Goal: Task Accomplishment & Management: Manage account settings

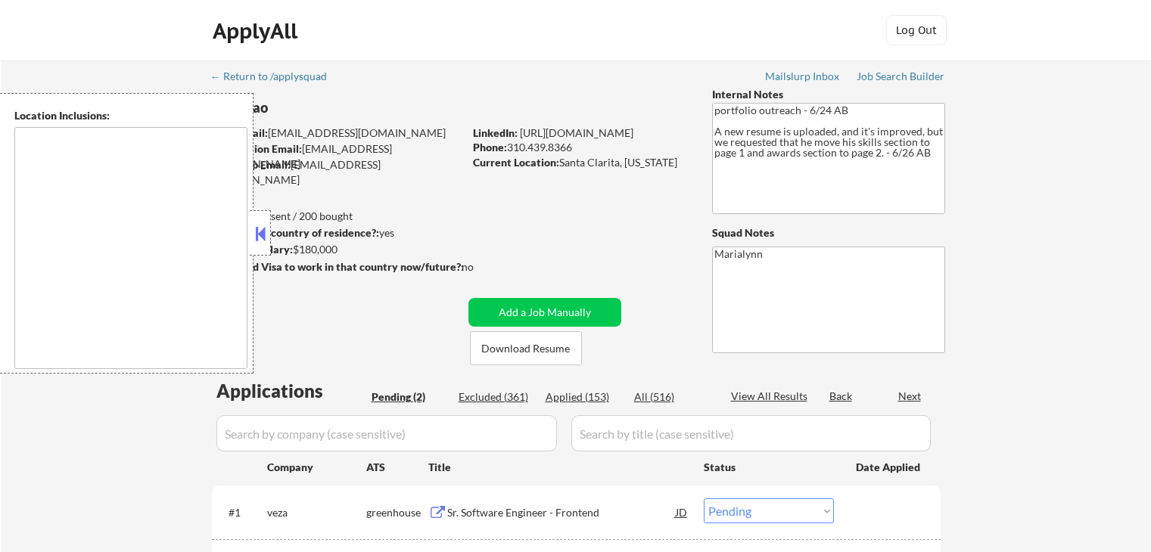
select select ""pending""
click at [602, 130] on link "[URL][DOMAIN_NAME]" at bounding box center [576, 132] width 113 height 13
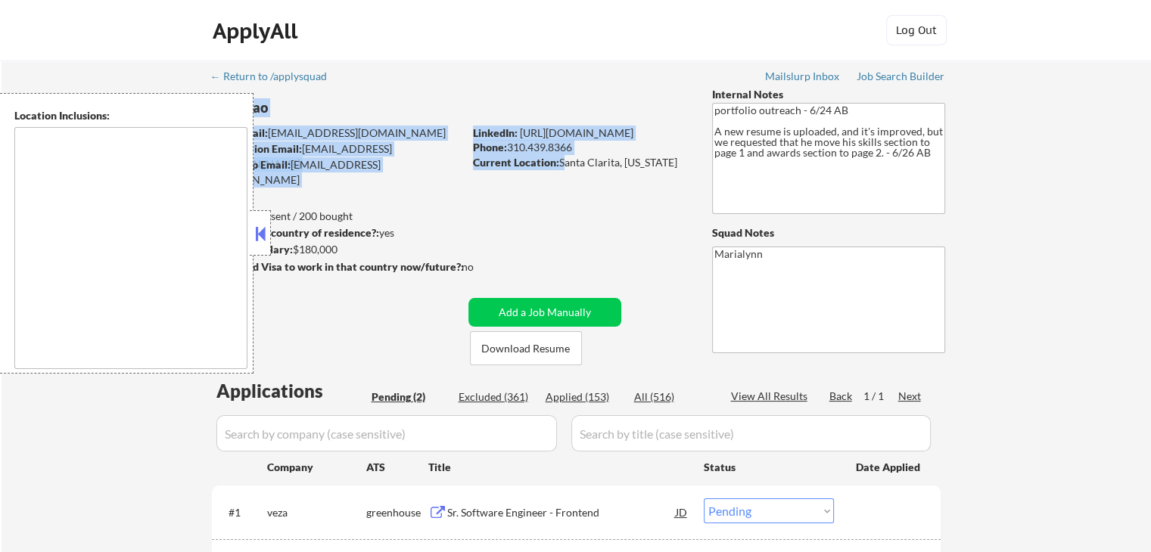
drag, startPoint x: 561, startPoint y: 160, endPoint x: 694, endPoint y: 163, distance: 133.9
click at [694, 163] on div "← Return to /applysquad Mailslurp Inbox Job Search Builder Long Dao User Email:…" at bounding box center [576, 359] width 755 height 597
drag, startPoint x: 672, startPoint y: 164, endPoint x: 547, endPoint y: 154, distance: 125.3
click at [547, 154] on div "LinkedIn: https://www.linkedin.com/in/long-d/ Phone: 310.439.8366 Current Locat…" at bounding box center [581, 148] width 216 height 45
copy div ".8366 Current Location: Santa Clarita, California"
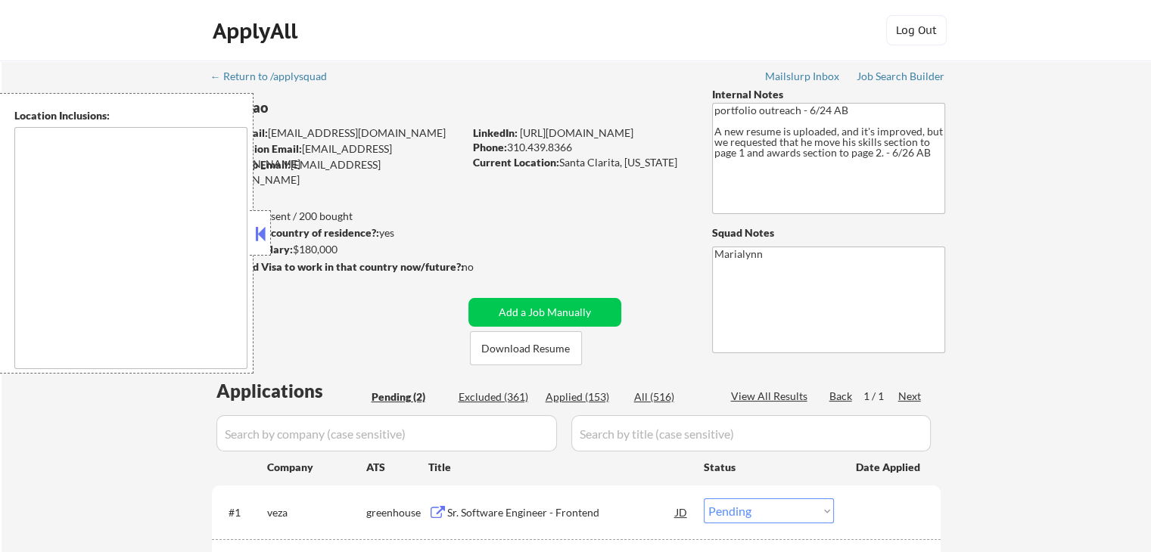
click at [639, 235] on div "← Return to /applysquad Mailslurp Inbox Job Search Builder Long Dao User Email:…" at bounding box center [576, 359] width 755 height 597
drag, startPoint x: 560, startPoint y: 163, endPoint x: 676, endPoint y: 157, distance: 115.9
click at [676, 157] on div "Current Location: Santa Clarita, California" at bounding box center [580, 162] width 214 height 15
copy div "Santa Clarita, [US_STATE]"
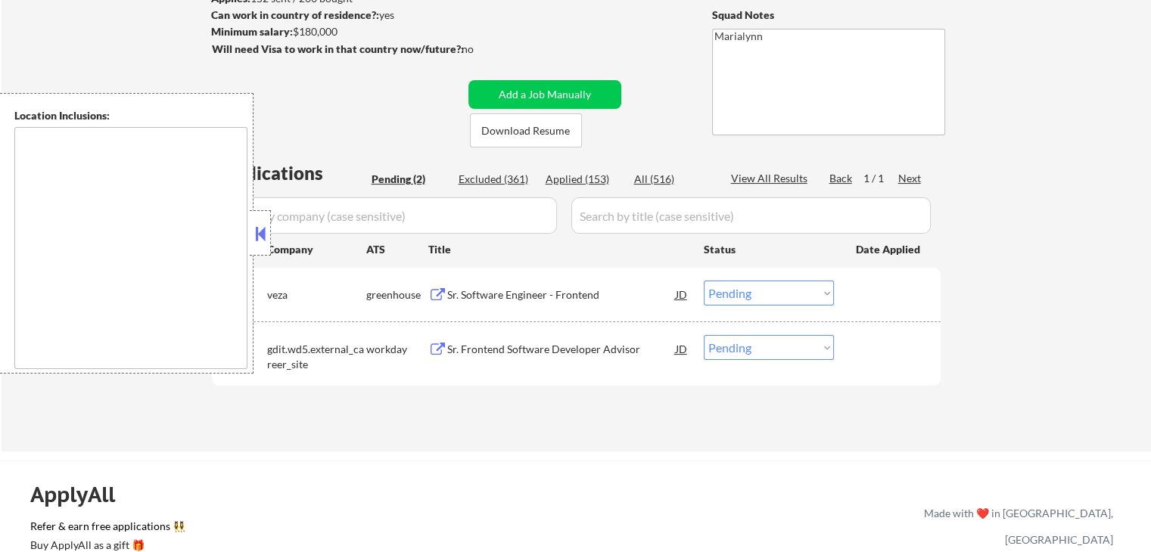
scroll to position [223, 0]
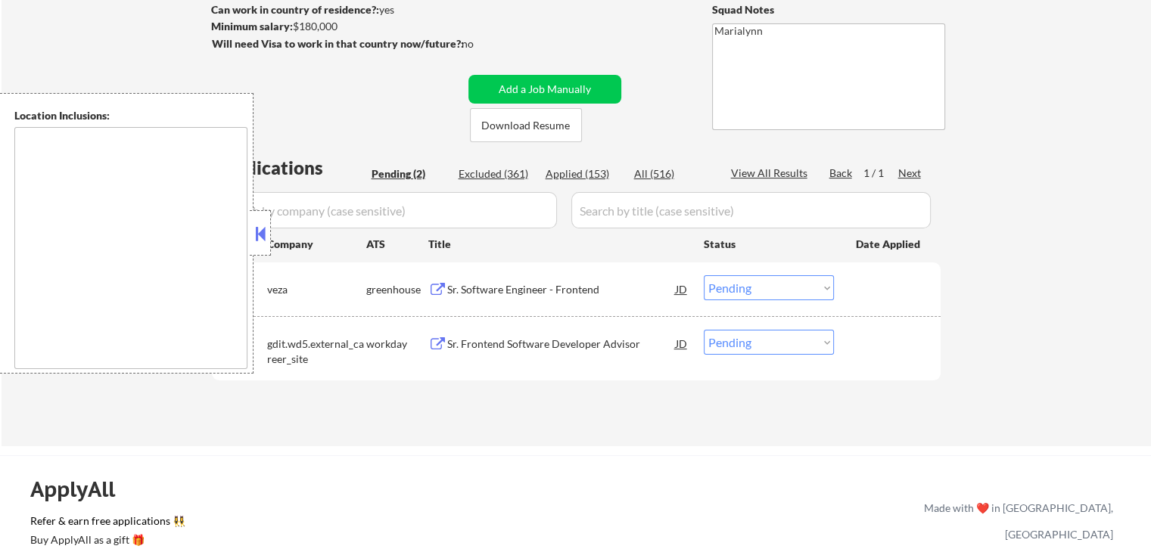
click at [262, 234] on button at bounding box center [260, 233] width 17 height 23
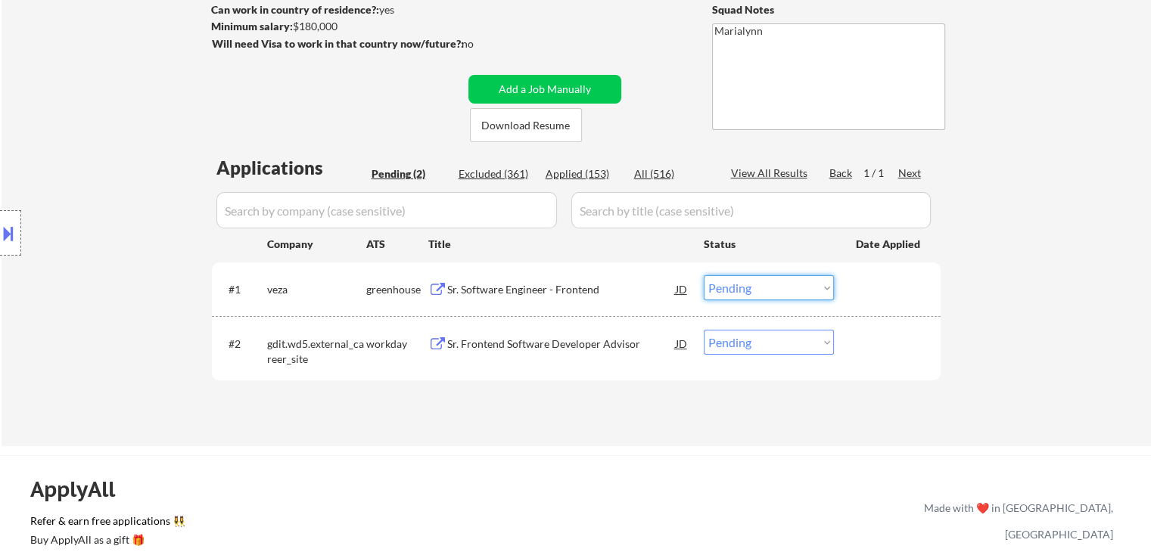
click at [755, 290] on select "Choose an option... Pending Applied Excluded (Questions) Excluded (Expired) Exc…" at bounding box center [769, 287] width 130 height 25
click at [704, 275] on select "Choose an option... Pending Applied Excluded (Questions) Excluded (Expired) Exc…" at bounding box center [769, 287] width 130 height 25
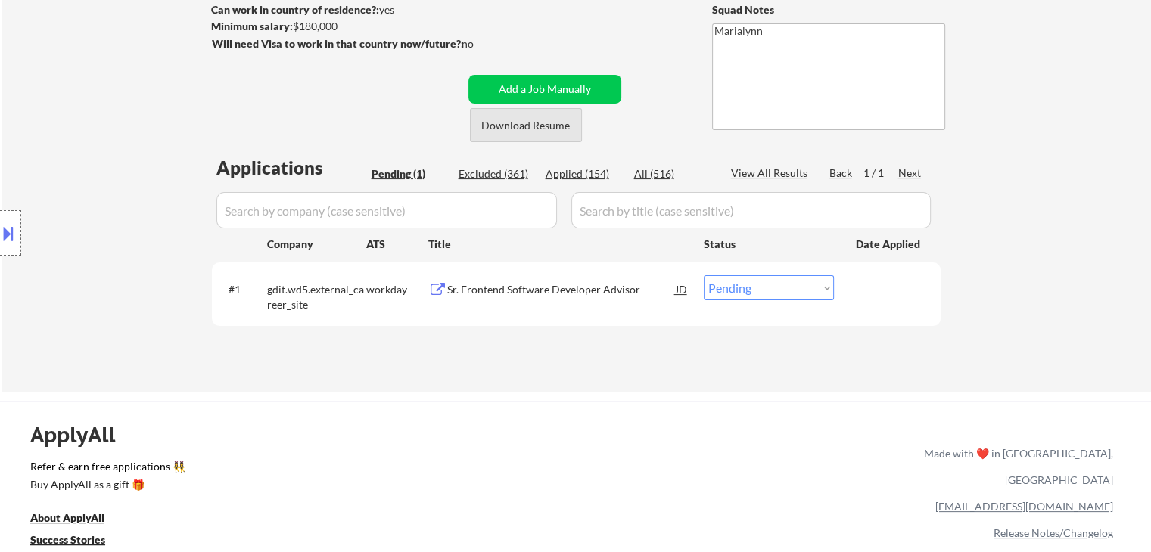
scroll to position [166, 0]
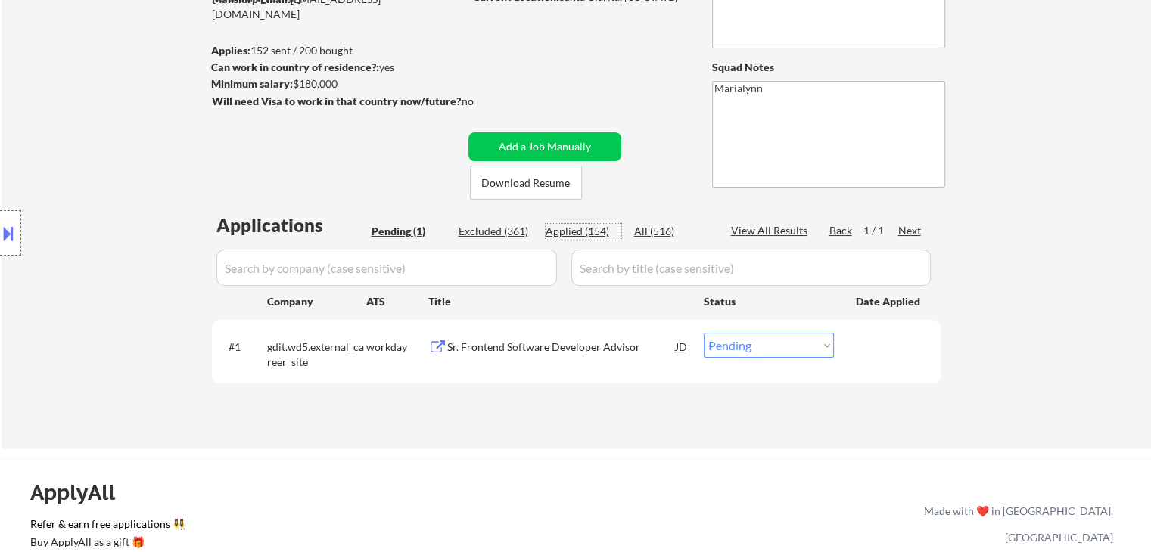
click at [592, 235] on div "Applied (154)" at bounding box center [583, 231] width 76 height 15
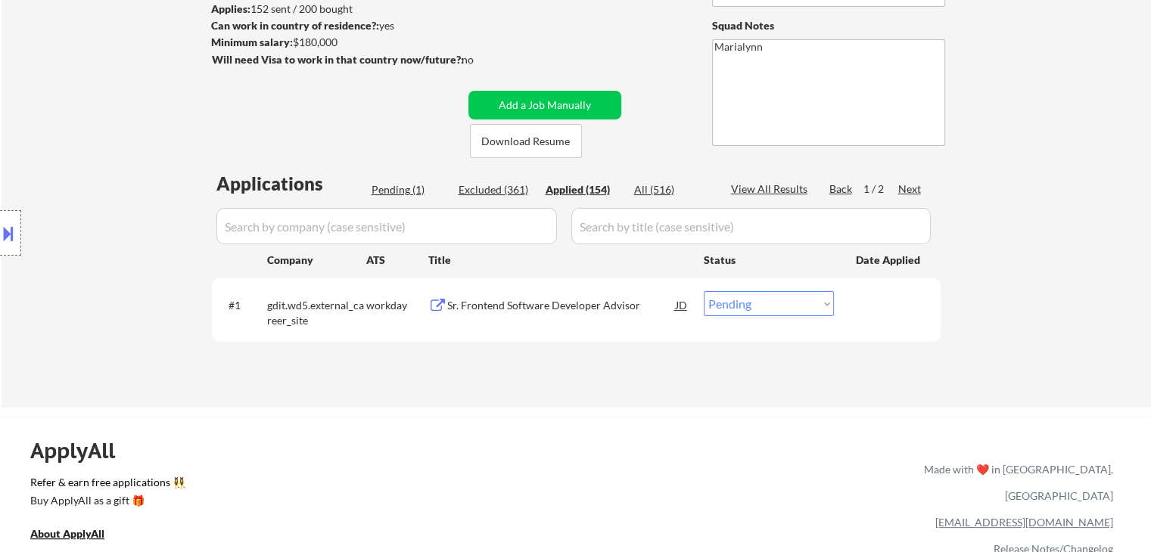
scroll to position [209, 0]
select select ""applied""
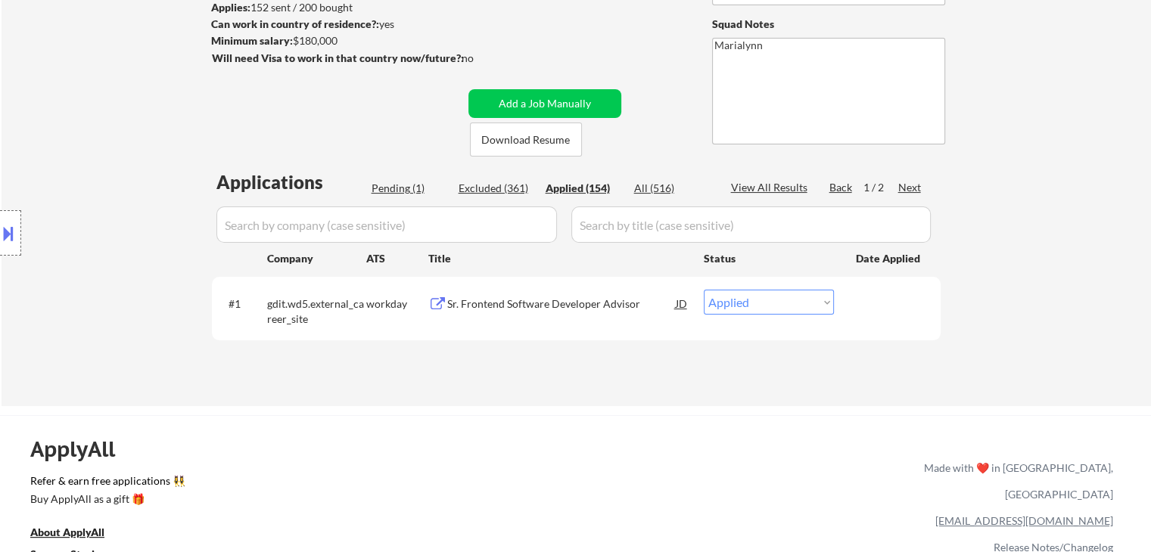
select select ""applied""
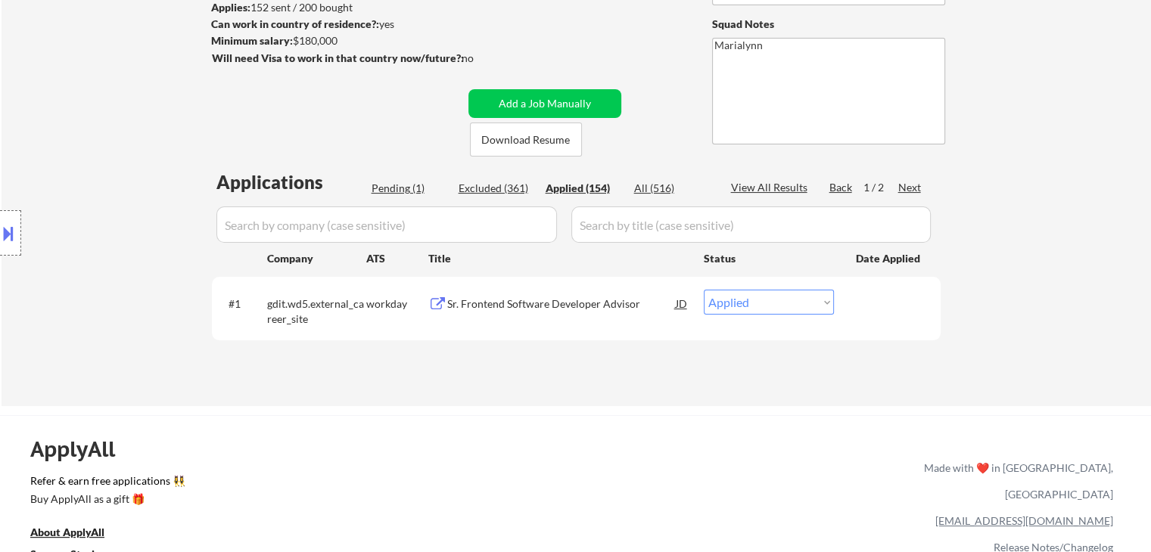
select select ""applied""
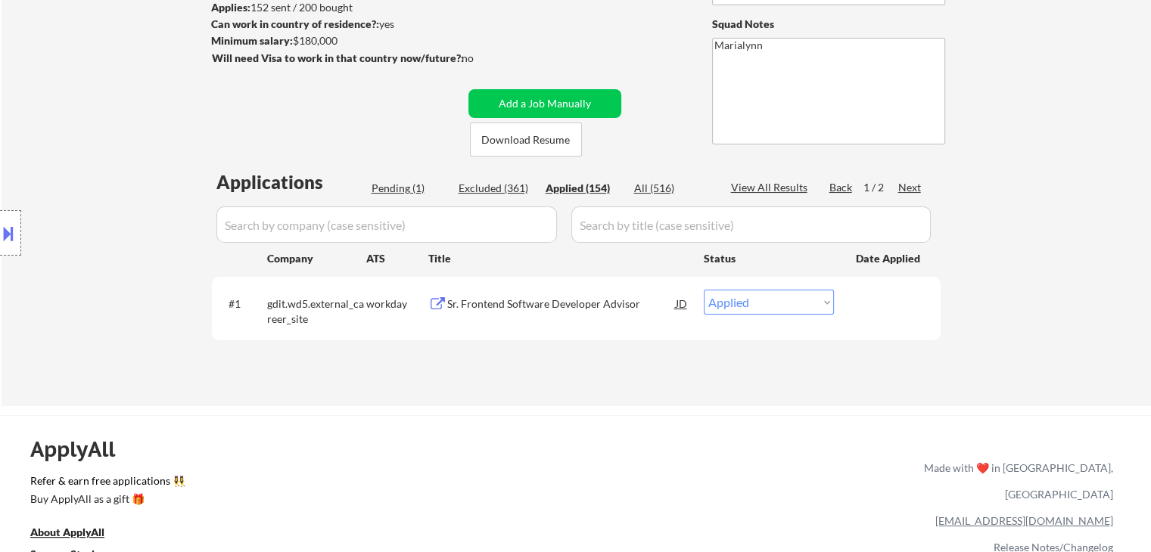
select select ""applied""
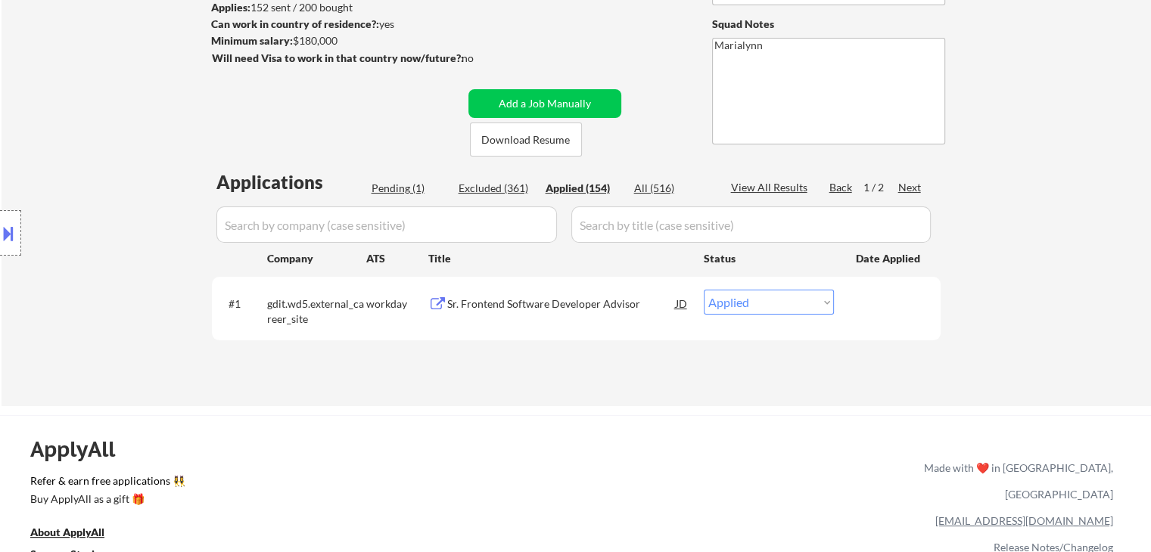
select select ""applied""
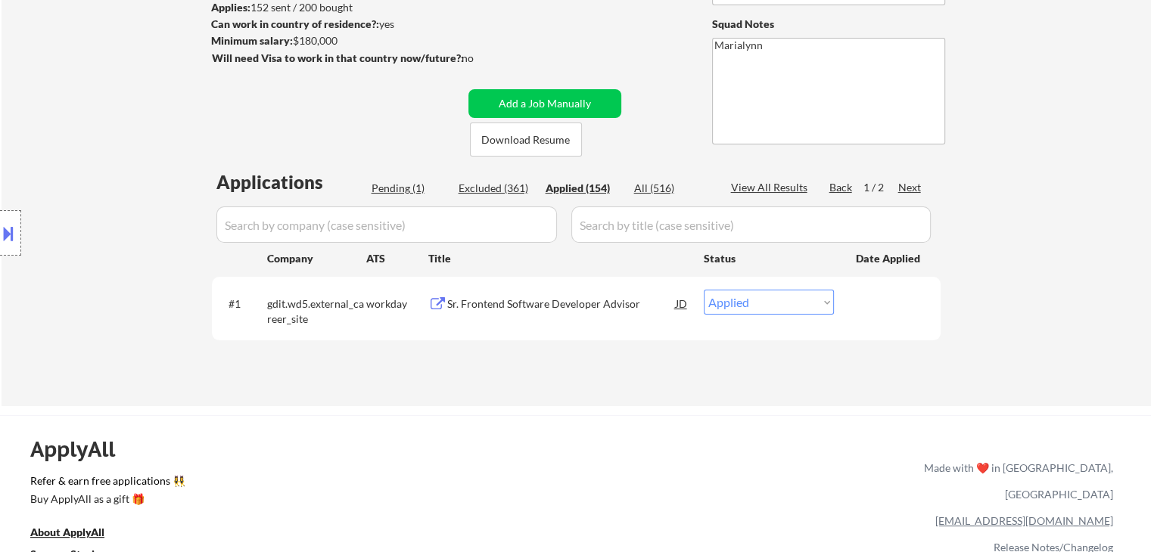
select select ""applied""
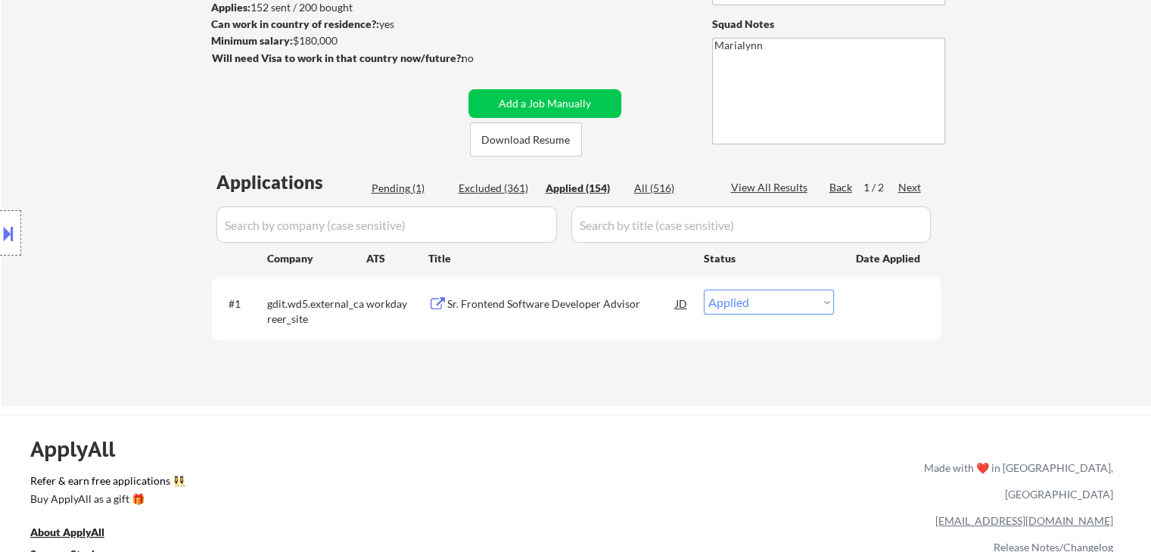
select select ""applied""
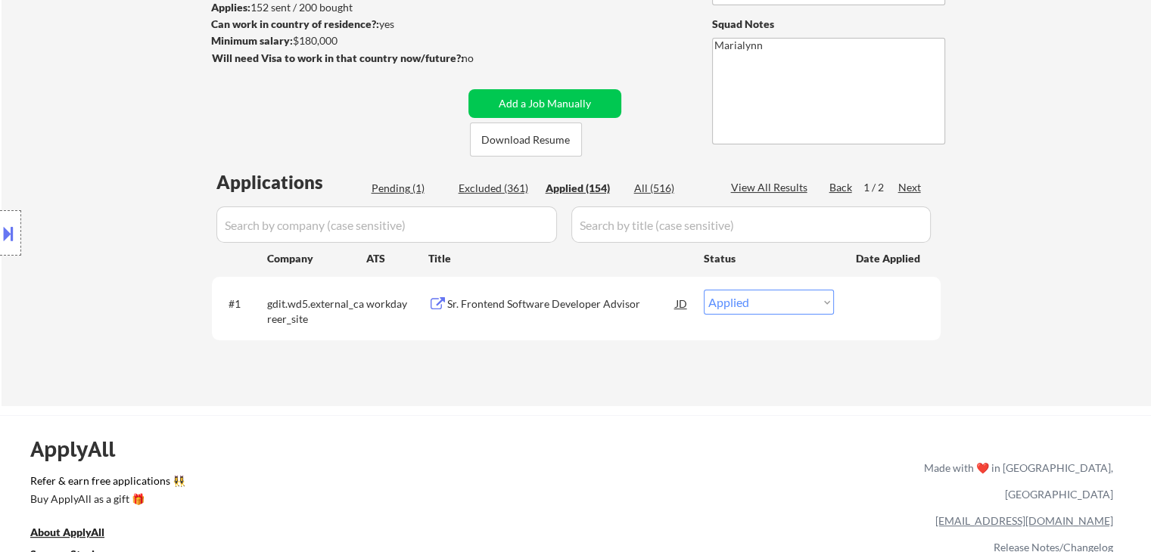
select select ""applied""
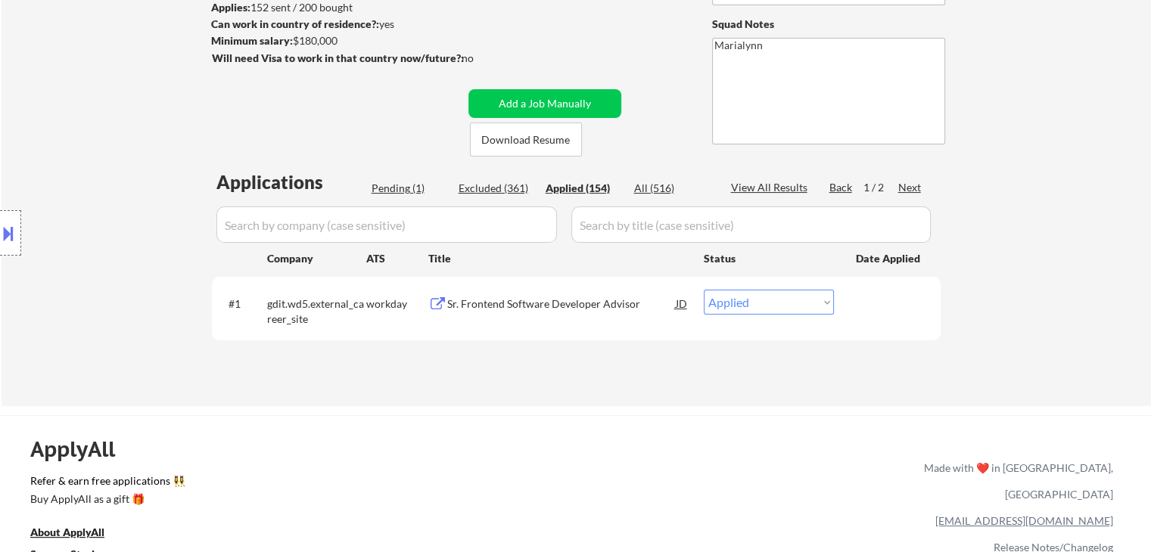
select select ""applied""
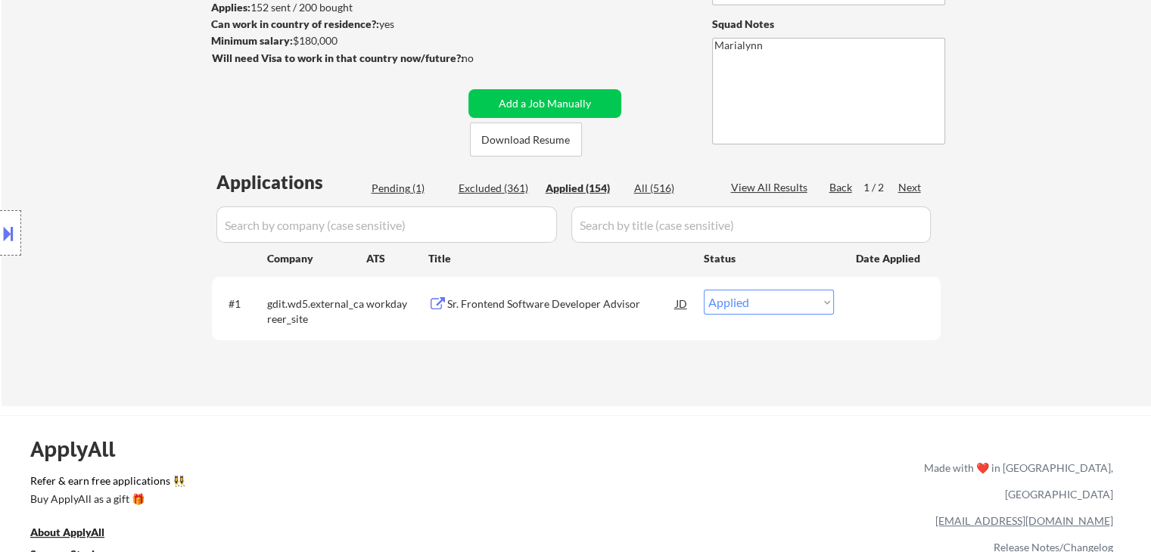
select select ""applied""
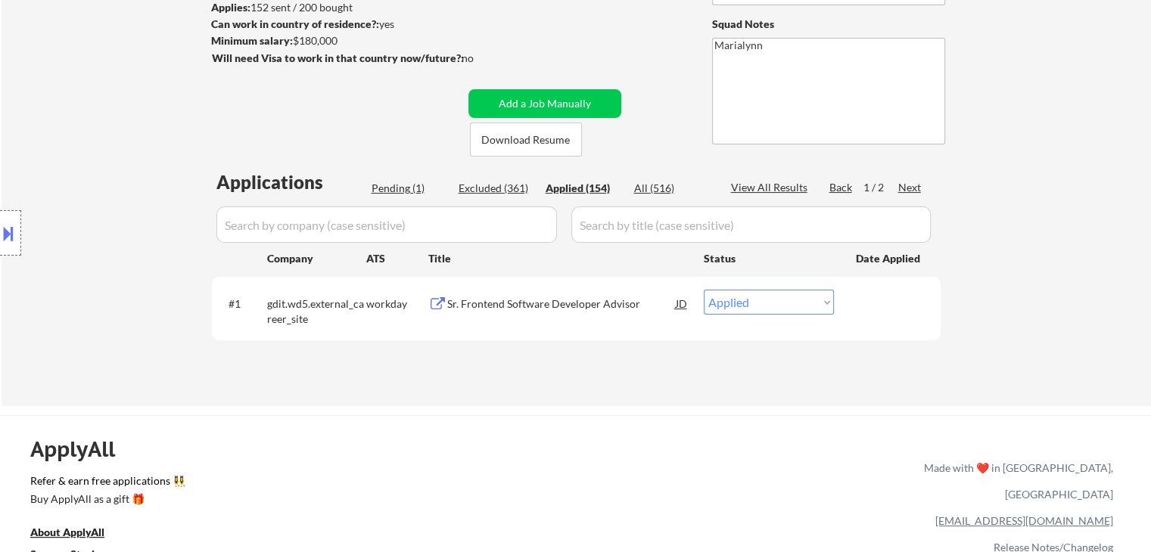
select select ""applied""
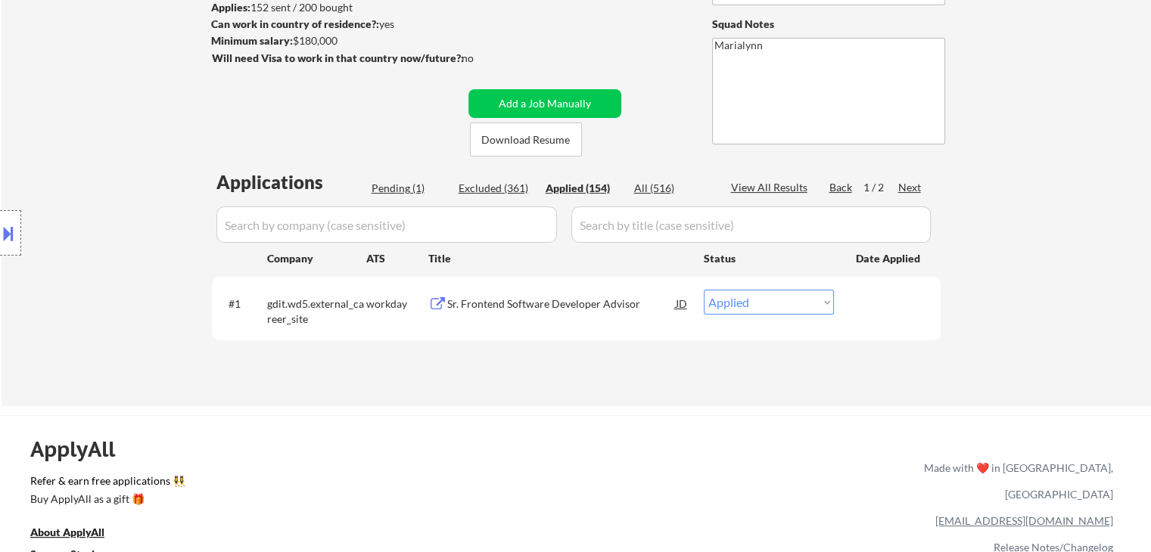
select select ""applied""
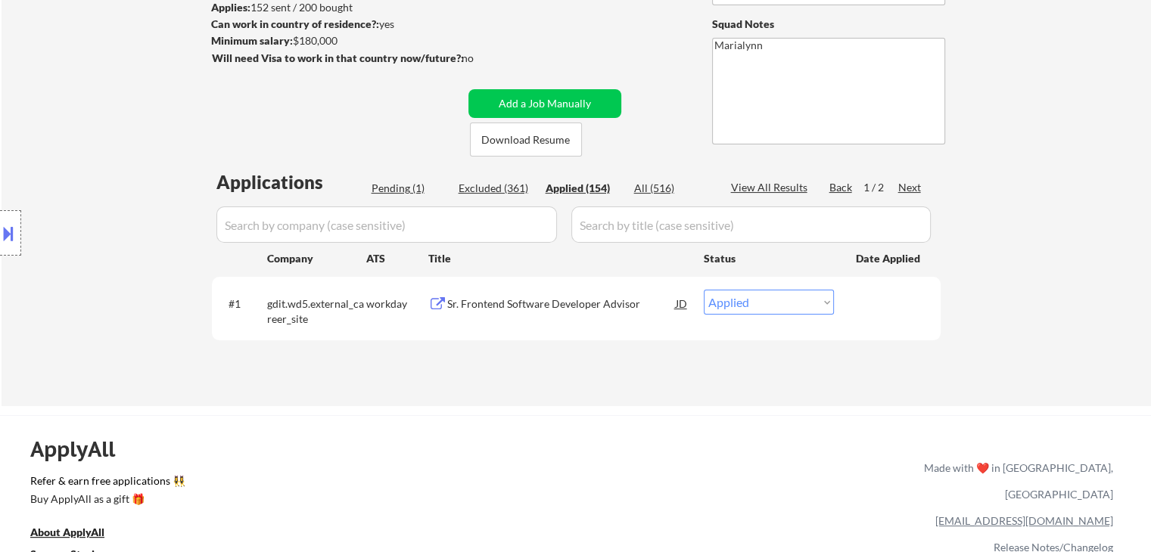
select select ""applied""
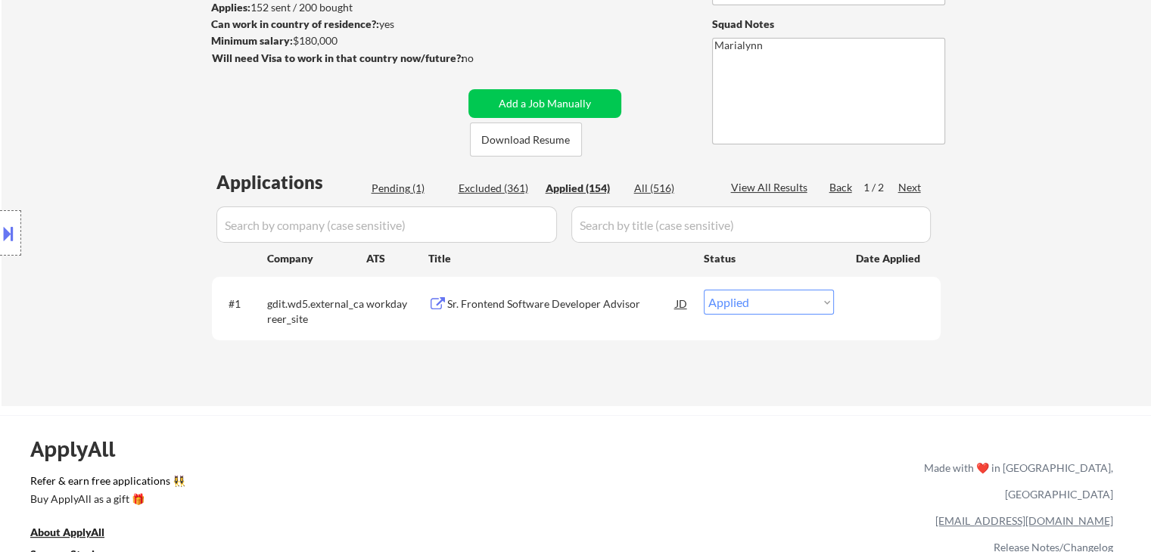
select select ""applied""
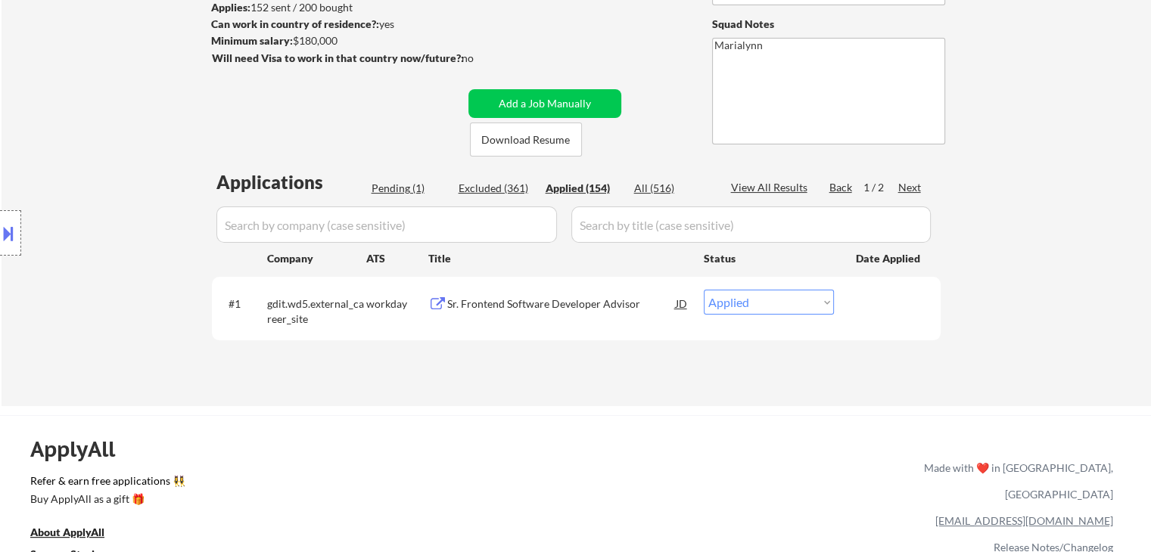
select select ""applied""
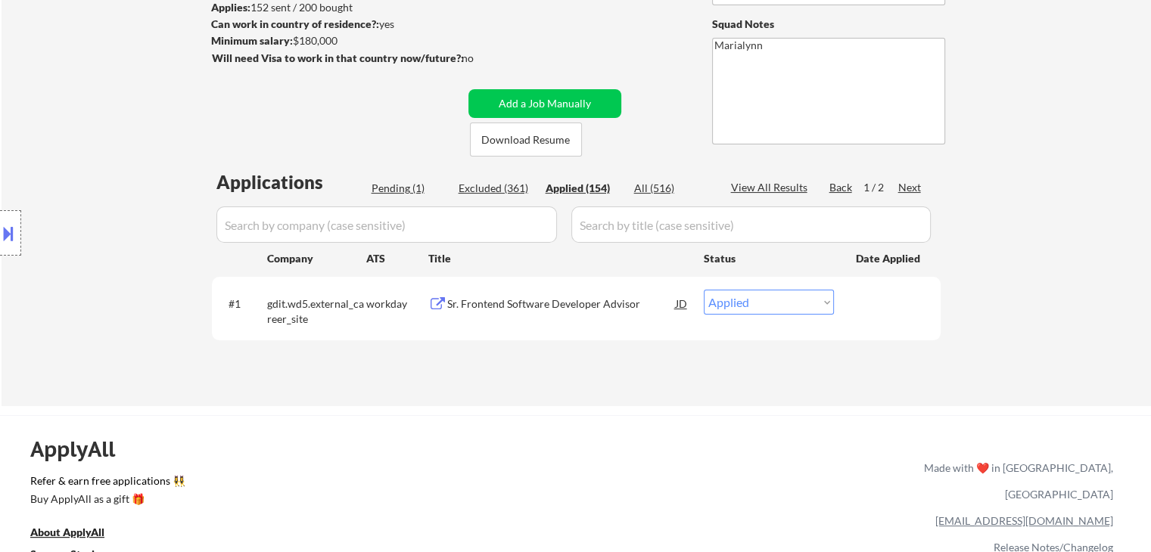
select select ""applied""
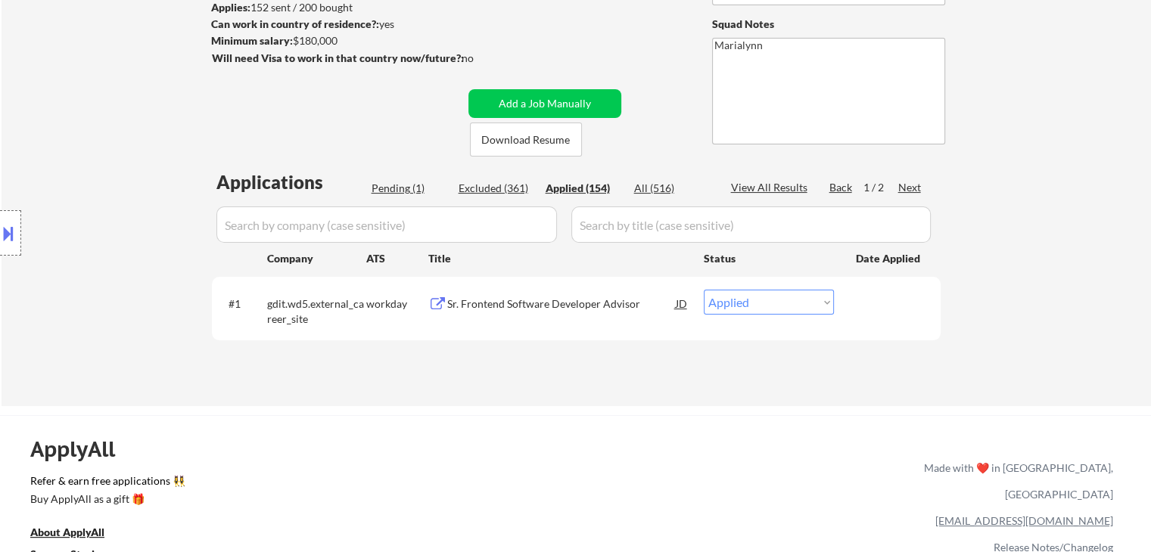
select select ""applied""
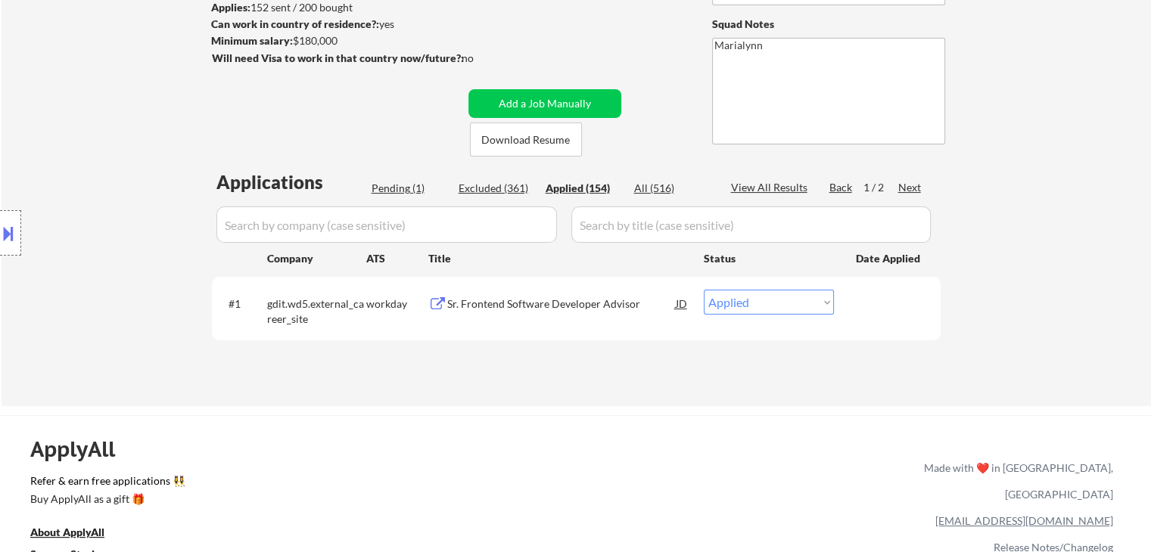
select select ""applied""
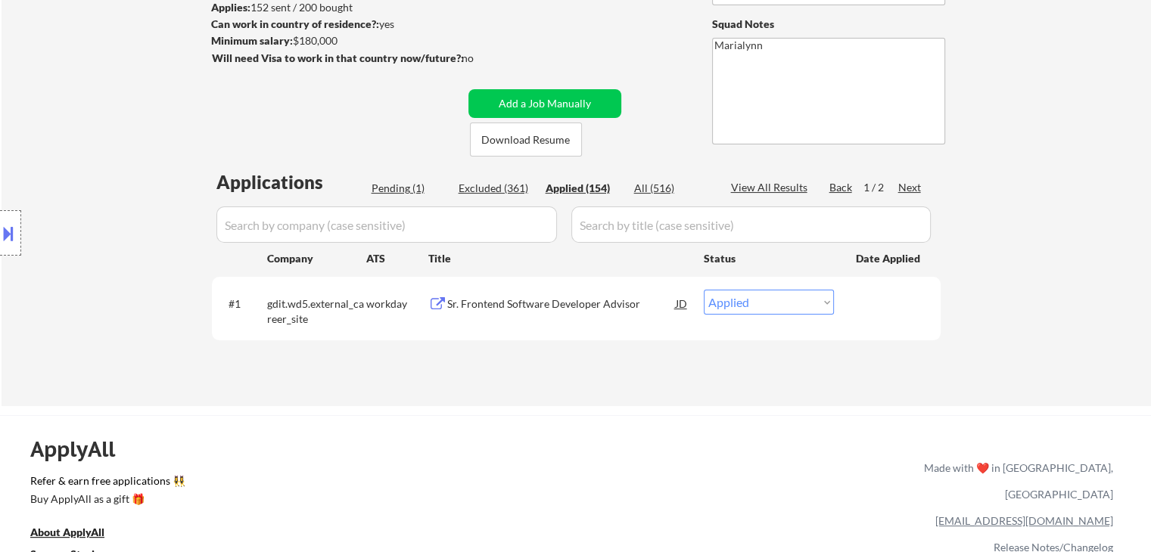
select select ""applied""
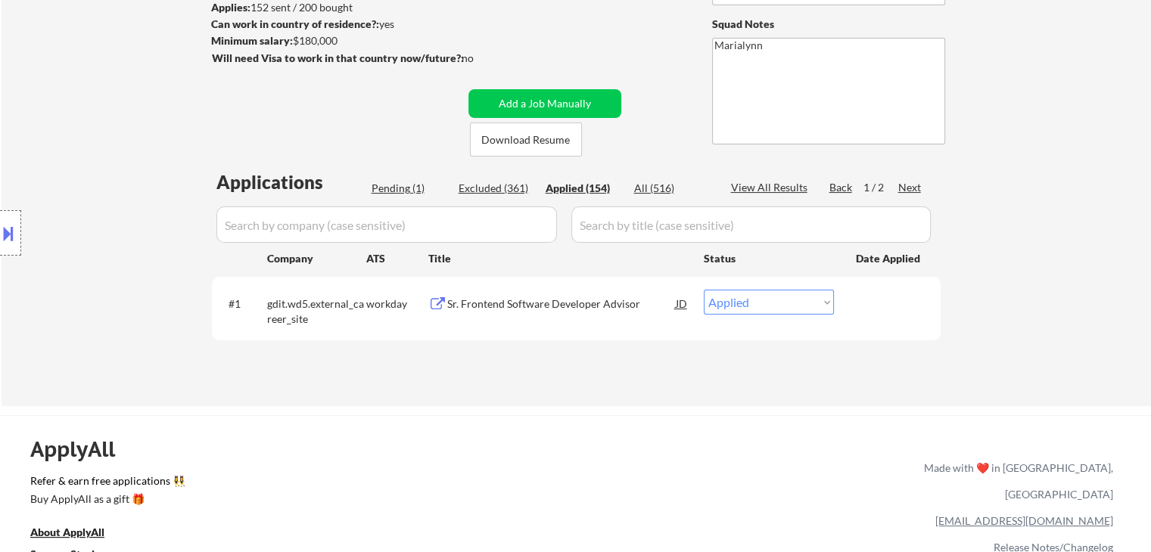
select select ""applied""
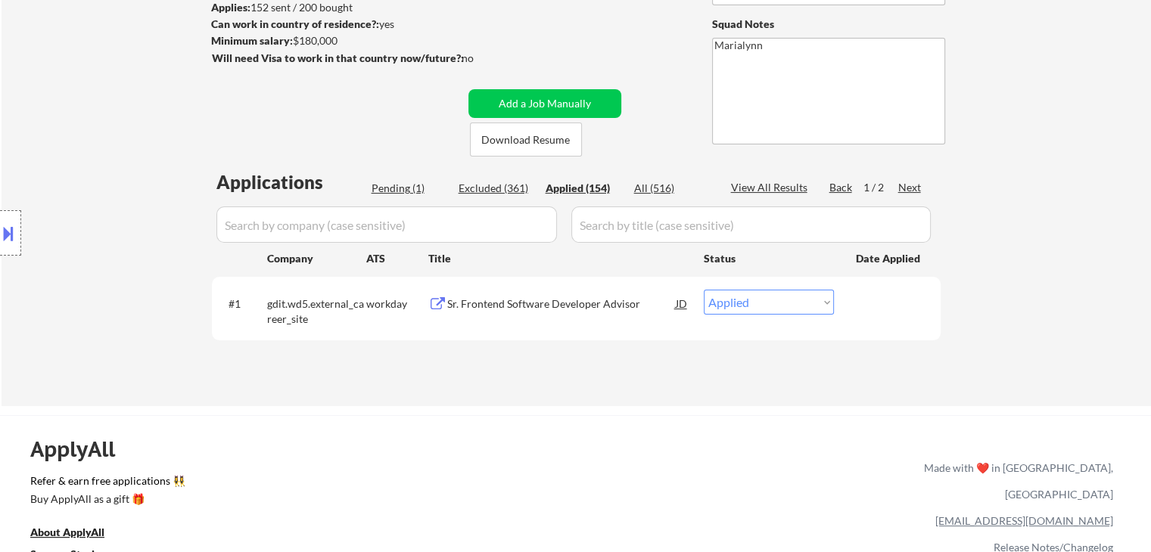
select select ""applied""
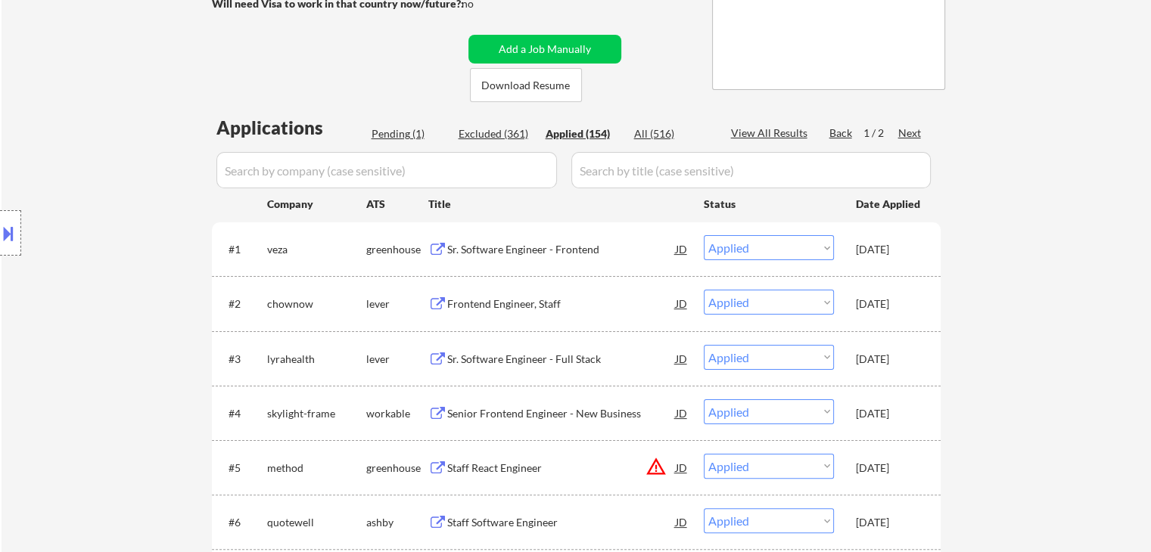
scroll to position [259, 0]
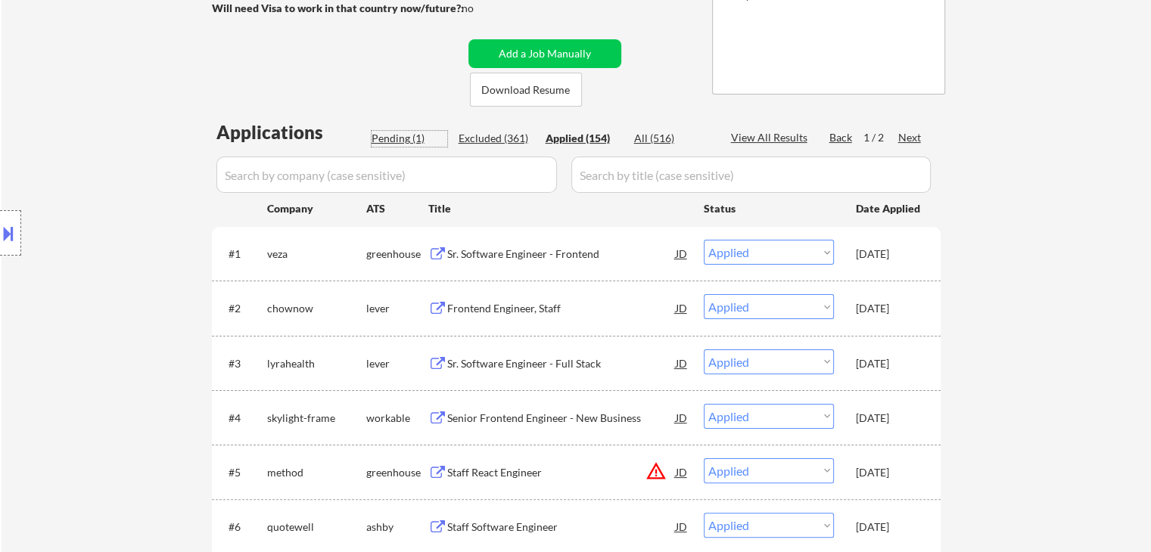
click at [410, 140] on div "Pending (1)" at bounding box center [409, 138] width 76 height 15
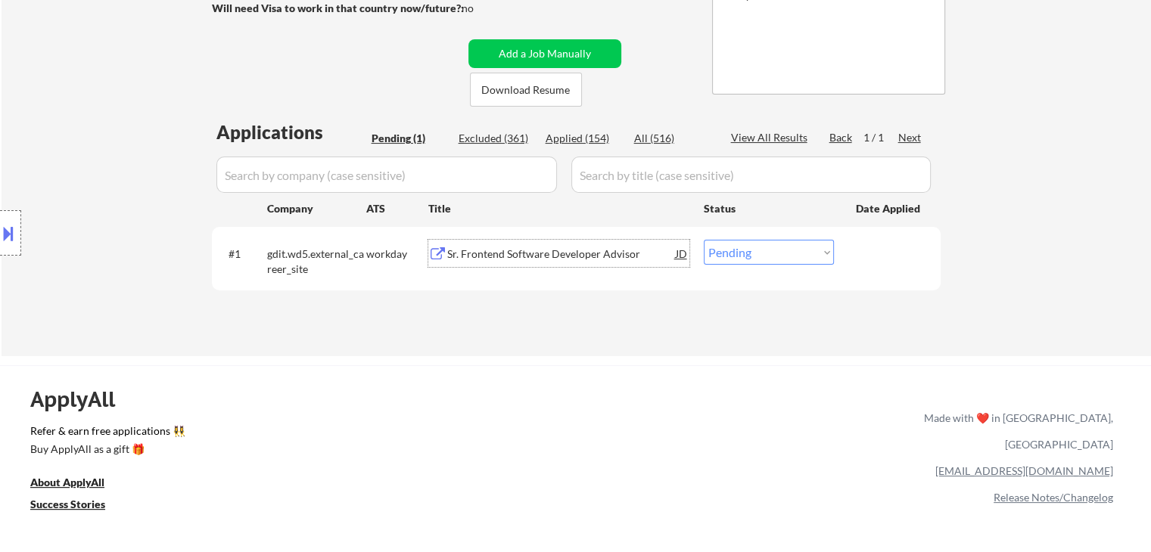
click at [491, 256] on div "Sr. Frontend Software Developer Advisor" at bounding box center [561, 254] width 228 height 15
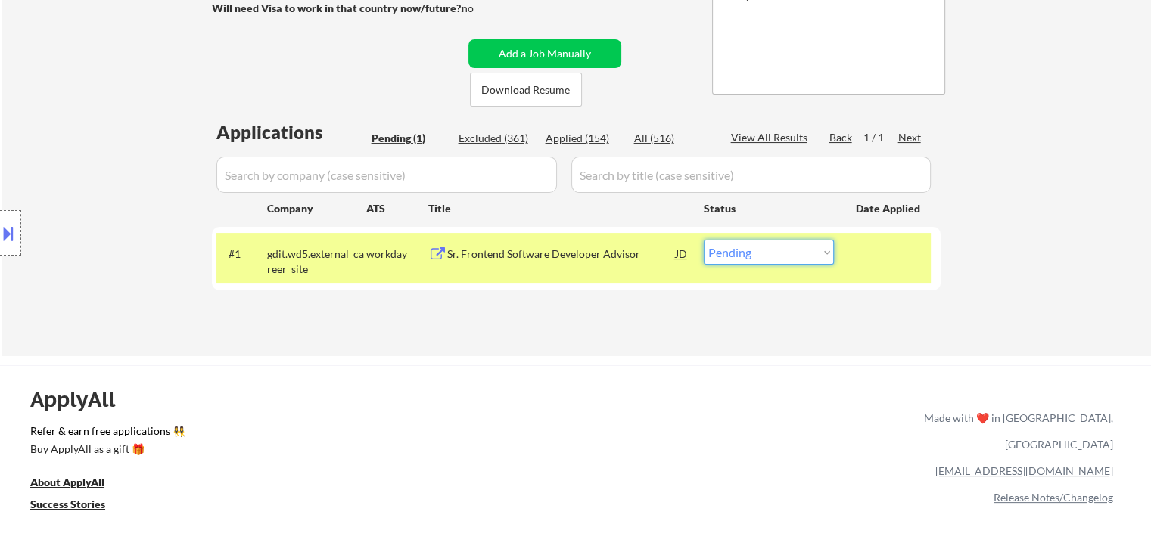
click at [730, 253] on select "Choose an option... Pending Applied Excluded (Questions) Excluded (Expired) Exc…" at bounding box center [769, 252] width 130 height 25
select select ""excluded__bad_match_""
click at [704, 240] on select "Choose an option... Pending Applied Excluded (Questions) Excluded (Expired) Exc…" at bounding box center [769, 252] width 130 height 25
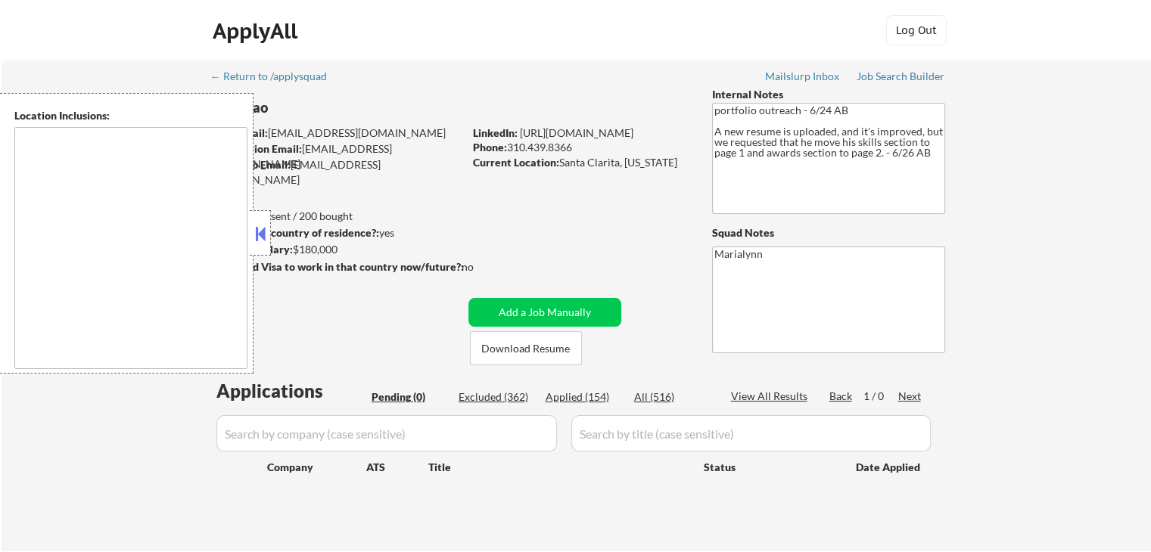
click at [253, 238] on button at bounding box center [260, 233] width 17 height 23
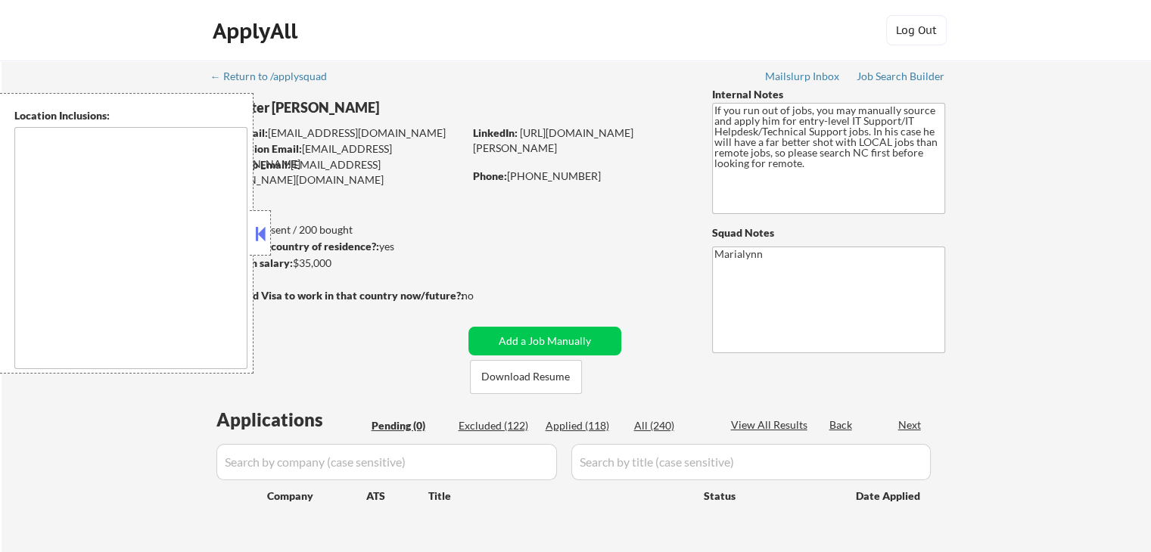
click at [259, 232] on button at bounding box center [260, 233] width 17 height 23
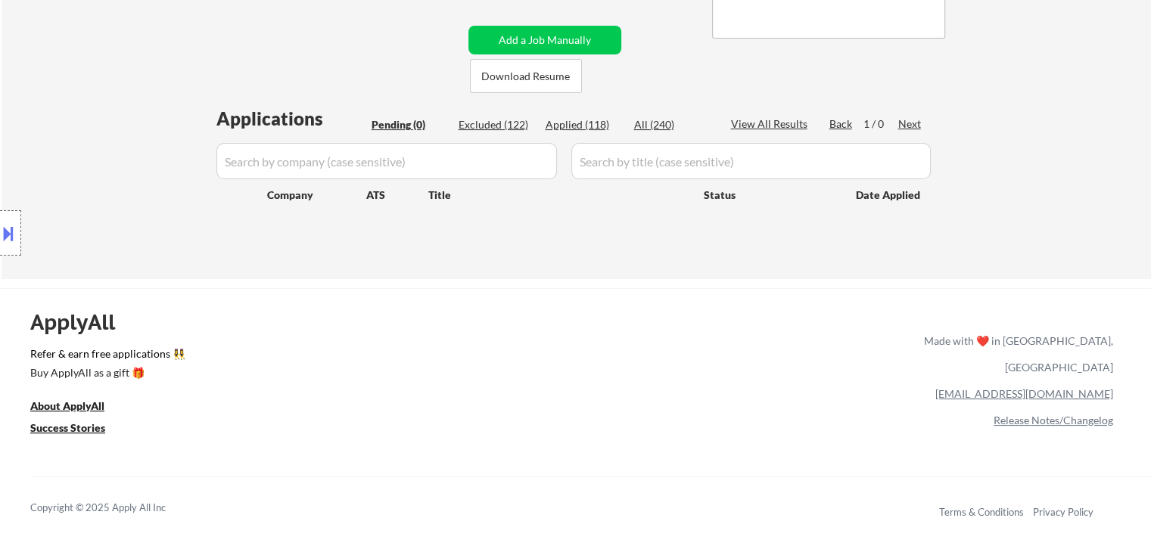
scroll to position [330, 0]
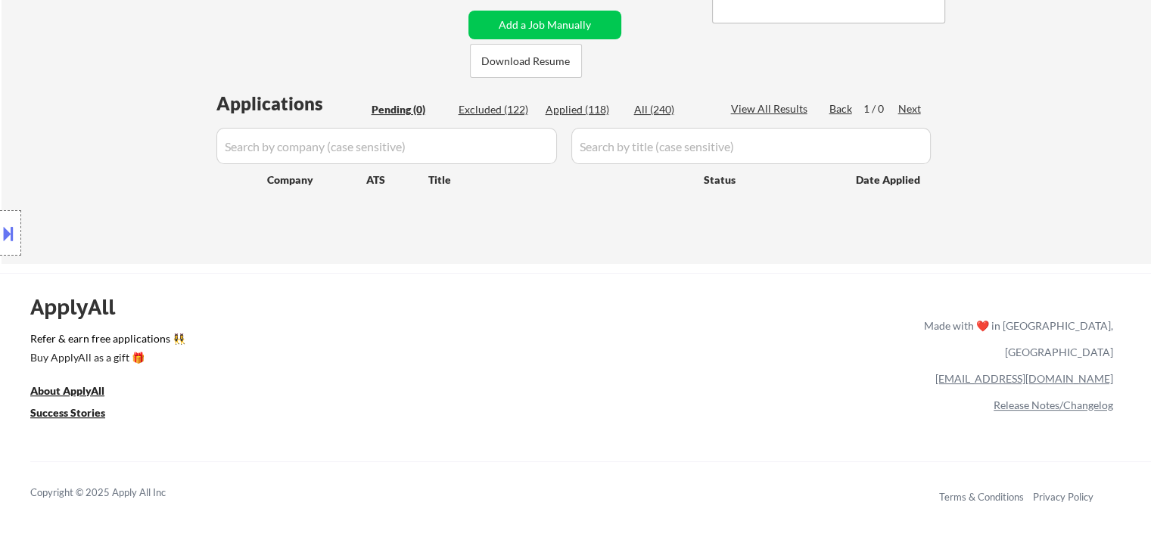
drag, startPoint x: 306, startPoint y: 306, endPoint x: 668, endPoint y: 385, distance: 371.0
click at [668, 385] on div "ApplyAll Refer & earn free applications 👯‍♀️ Buy ApplyAll as a gift 🎁 About App…" at bounding box center [575, 404] width 1151 height 240
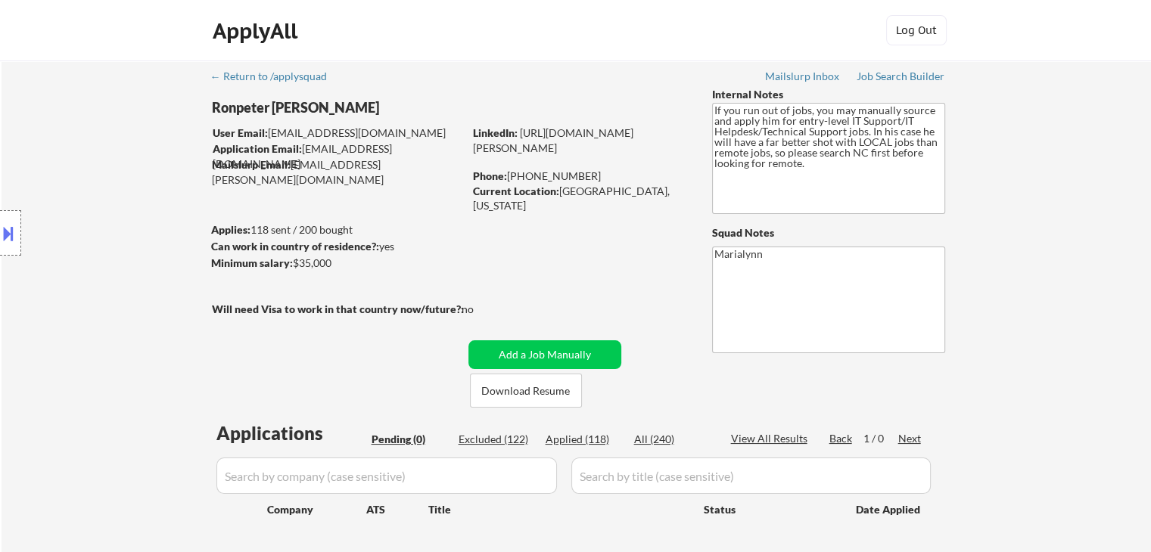
scroll to position [38, 0]
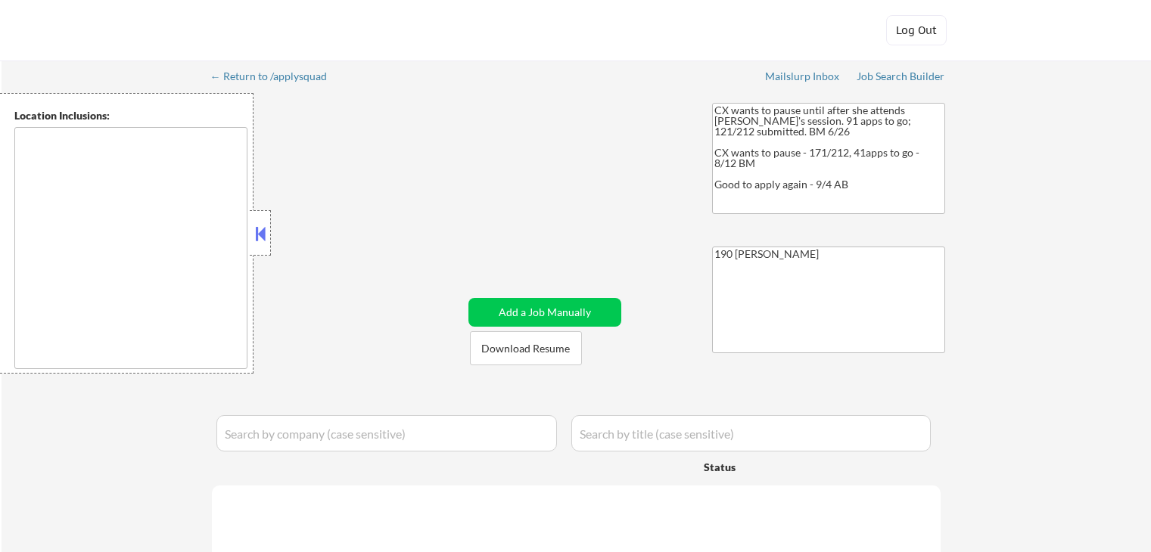
type textarea "remote"
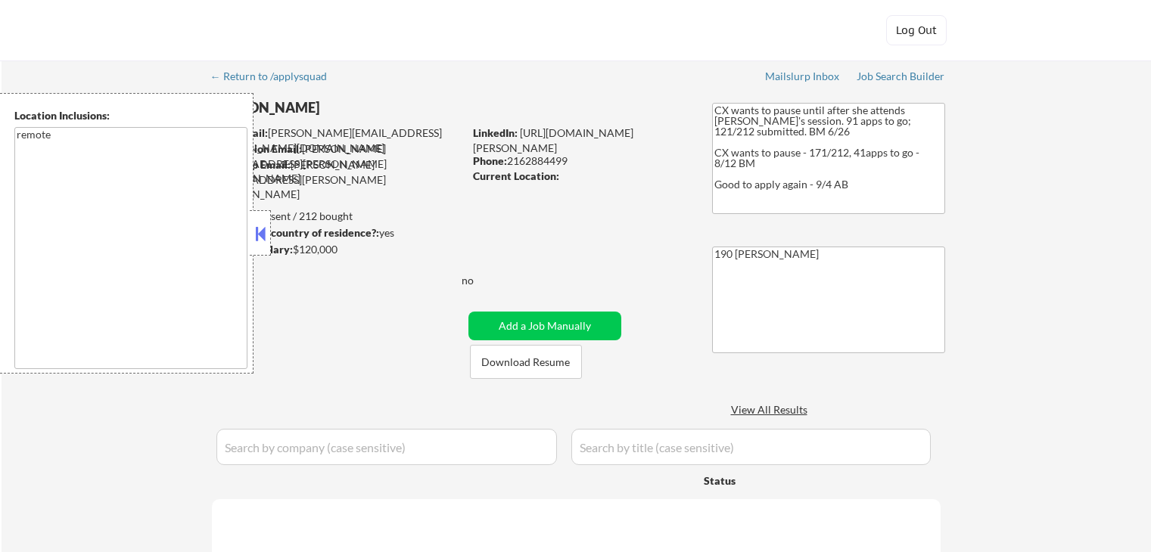
select select ""pending""
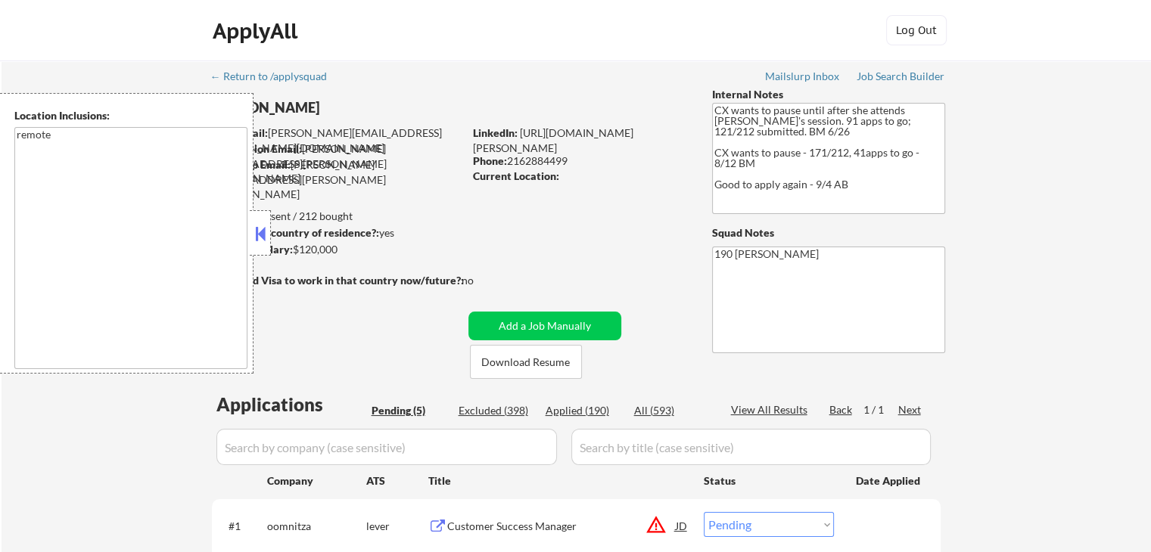
click at [259, 235] on button at bounding box center [260, 233] width 17 height 23
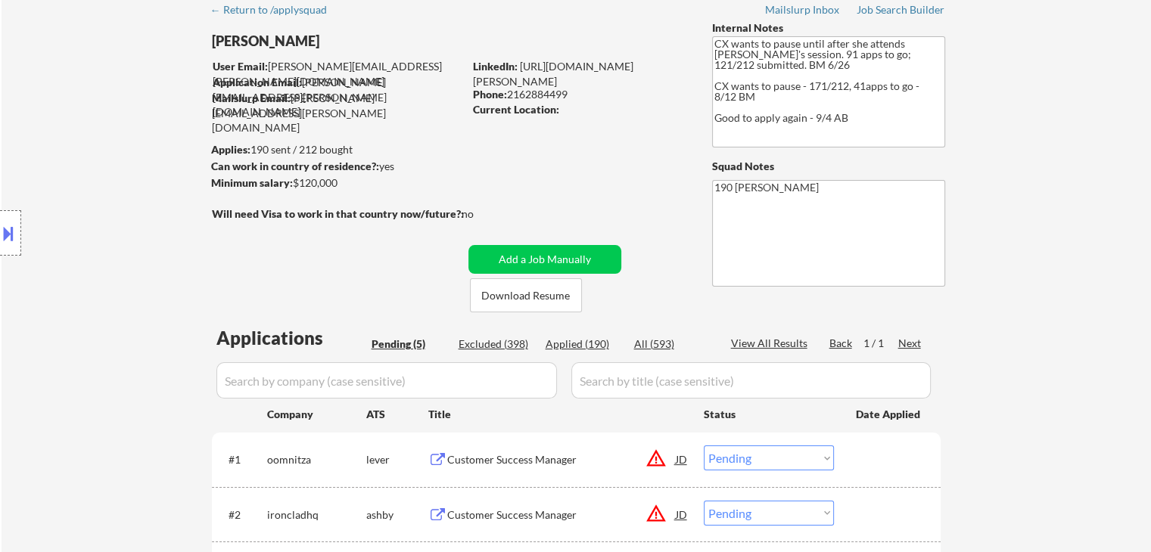
scroll to position [91, 0]
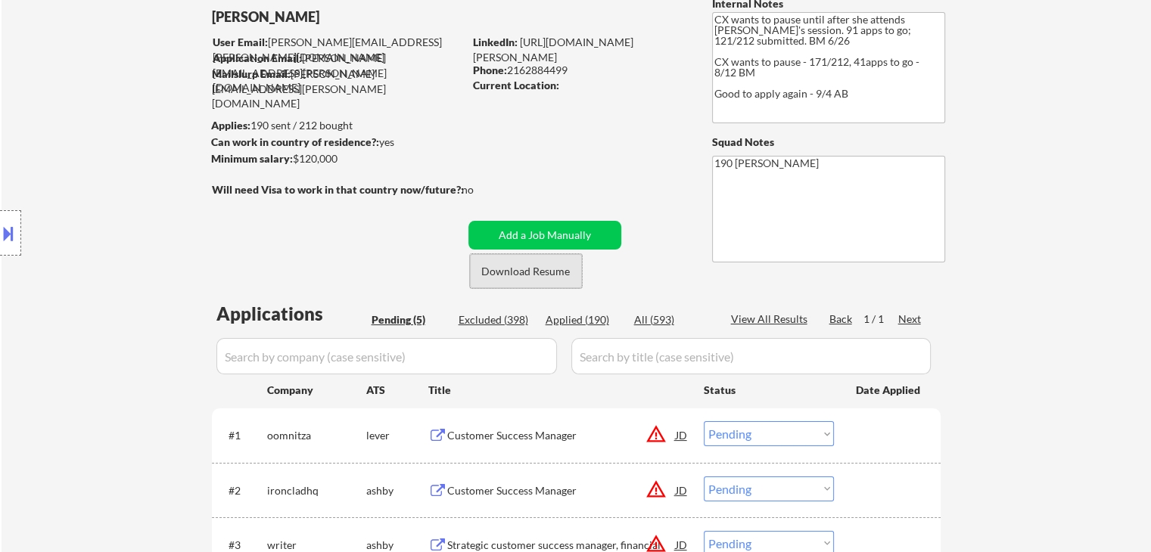
click at [498, 273] on button "Download Resume" at bounding box center [526, 271] width 112 height 34
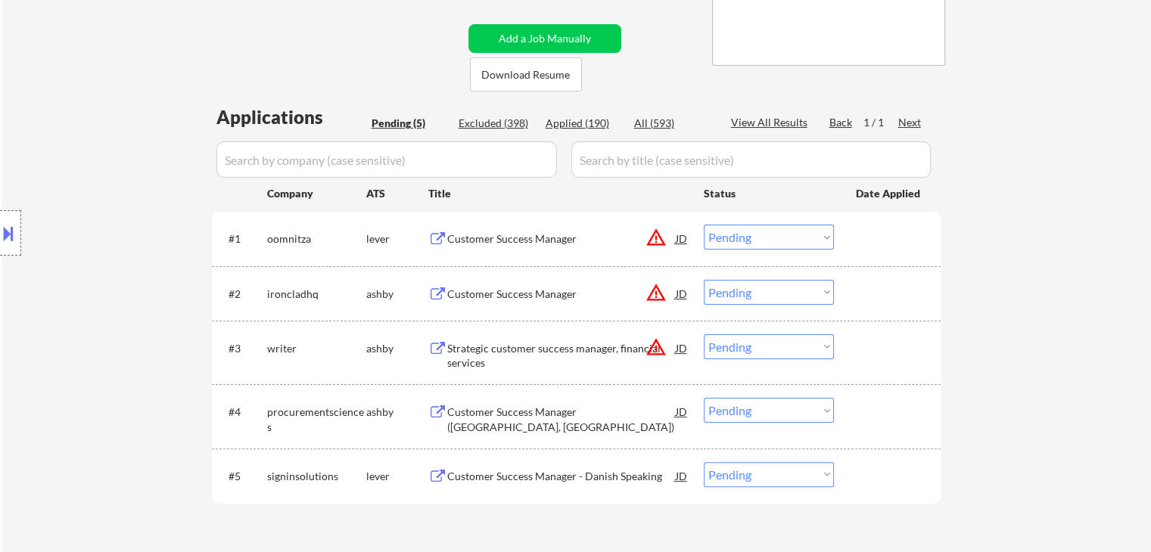
scroll to position [303, 0]
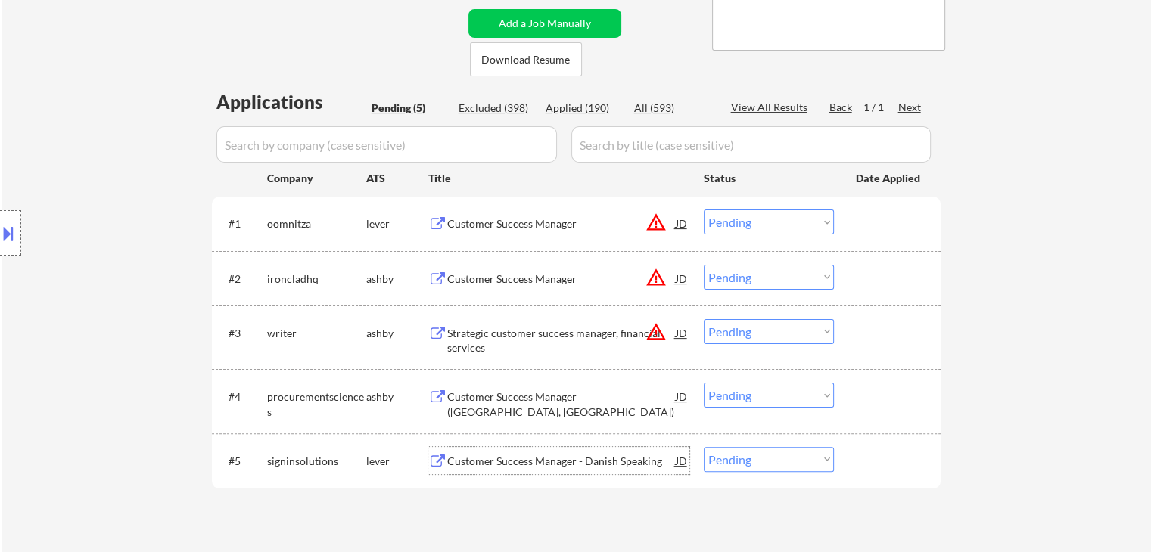
click at [566, 458] on div "Customer Success Manager - Danish Speaking" at bounding box center [561, 461] width 228 height 15
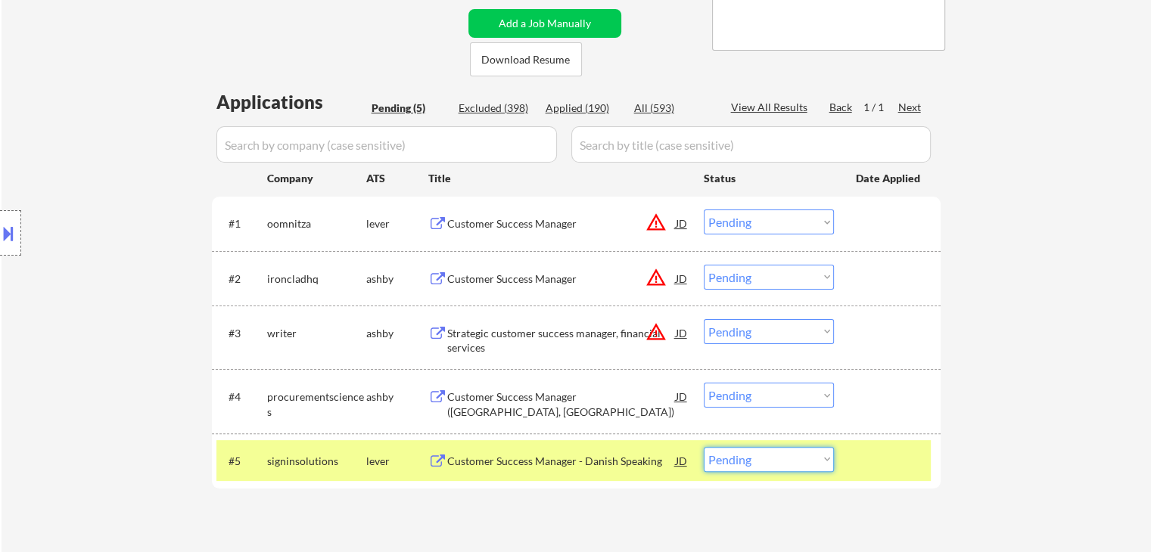
click at [749, 458] on select "Choose an option... Pending Applied Excluded (Questions) Excluded (Expired) Exc…" at bounding box center [769, 459] width 130 height 25
select select ""excluded__bad_match_""
click at [704, 447] on select "Choose an option... Pending Applied Excluded (Questions) Excluded (Expired) Exc…" at bounding box center [769, 459] width 130 height 25
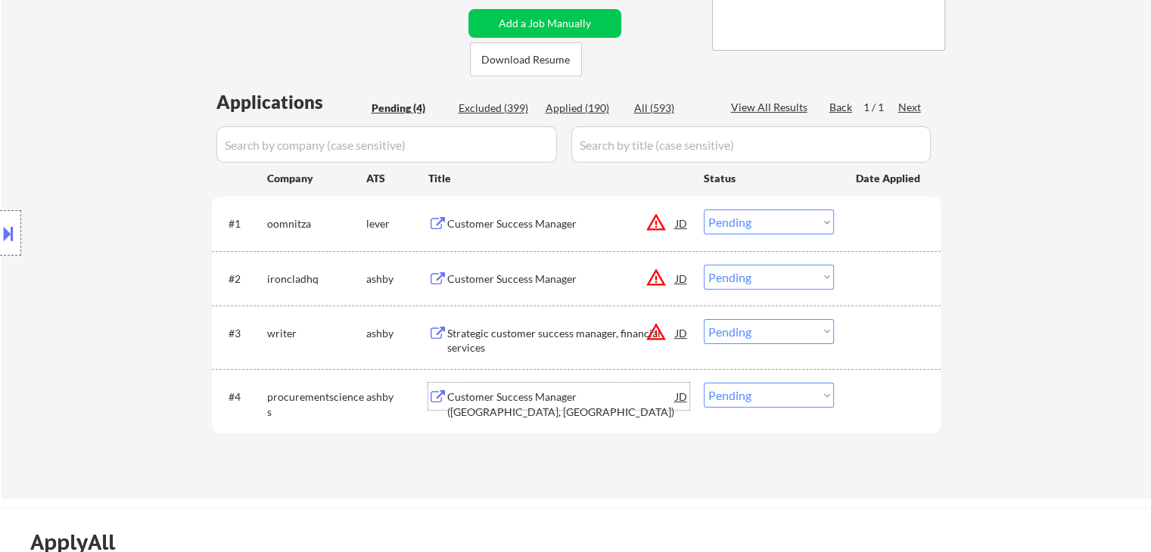
click at [575, 384] on div "Customer Success Manager (Reston, VA)" at bounding box center [561, 396] width 228 height 27
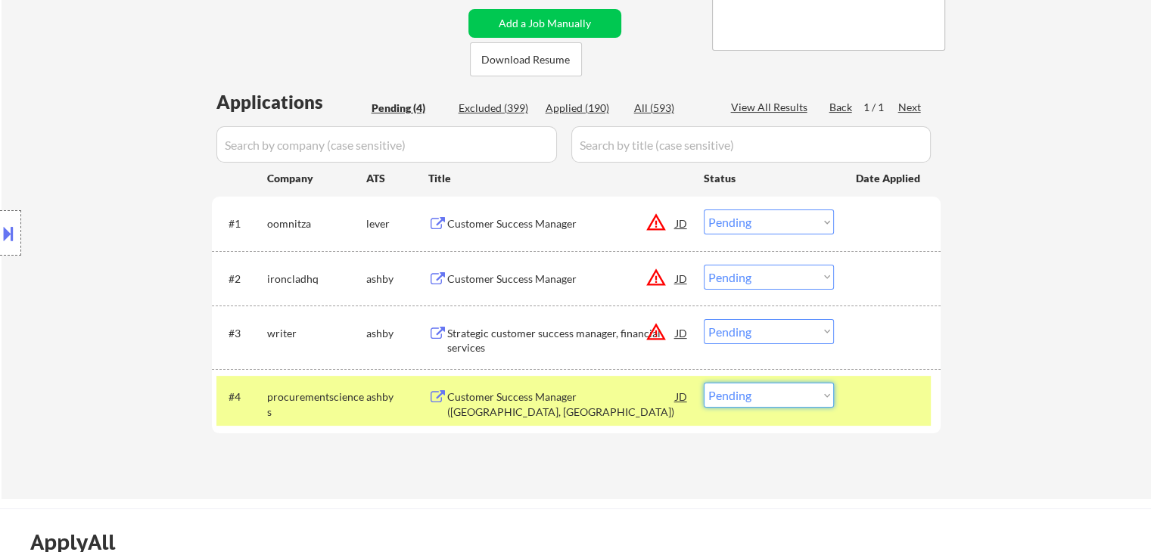
click at [805, 400] on select "Choose an option... Pending Applied Excluded (Questions) Excluded (Expired) Exc…" at bounding box center [769, 395] width 130 height 25
select select ""excluded__bad_match_""
click at [704, 383] on select "Choose an option... Pending Applied Excluded (Questions) Excluded (Expired) Exc…" at bounding box center [769, 395] width 130 height 25
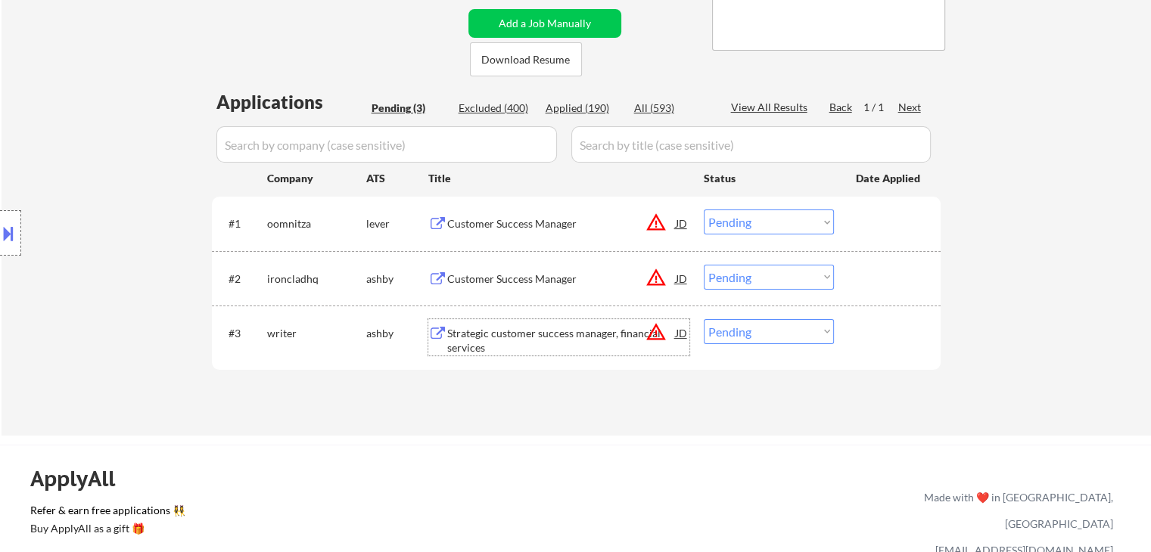
click at [524, 328] on div "Strategic customer success manager, financial services" at bounding box center [561, 341] width 228 height 30
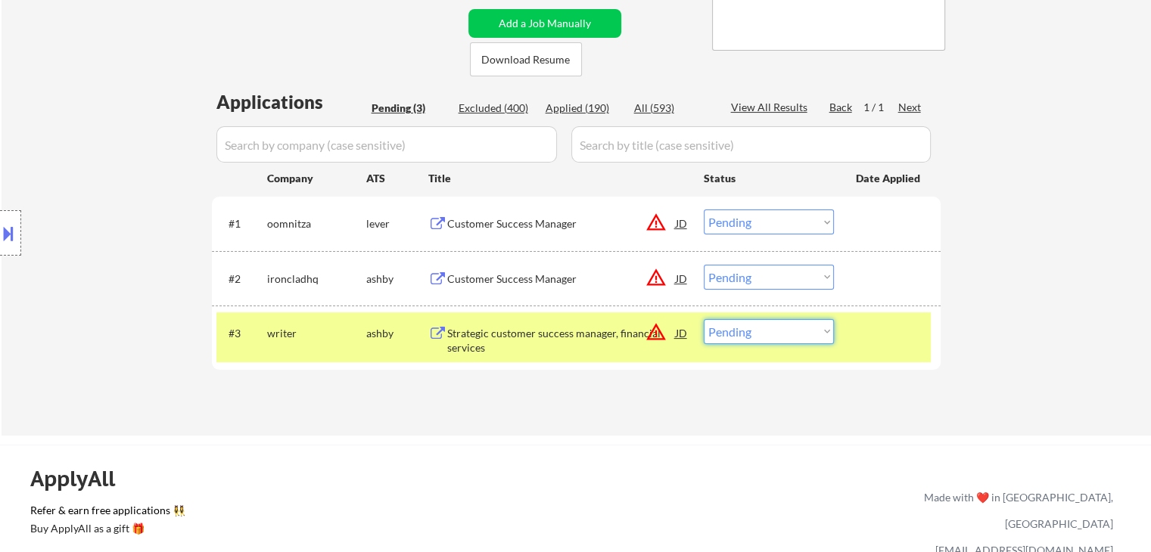
click at [744, 334] on select "Choose an option... Pending Applied Excluded (Questions) Excluded (Expired) Exc…" at bounding box center [769, 331] width 130 height 25
select select ""excluded__bad_match_""
click at [704, 319] on select "Choose an option... Pending Applied Excluded (Questions) Excluded (Expired) Exc…" at bounding box center [769, 331] width 130 height 25
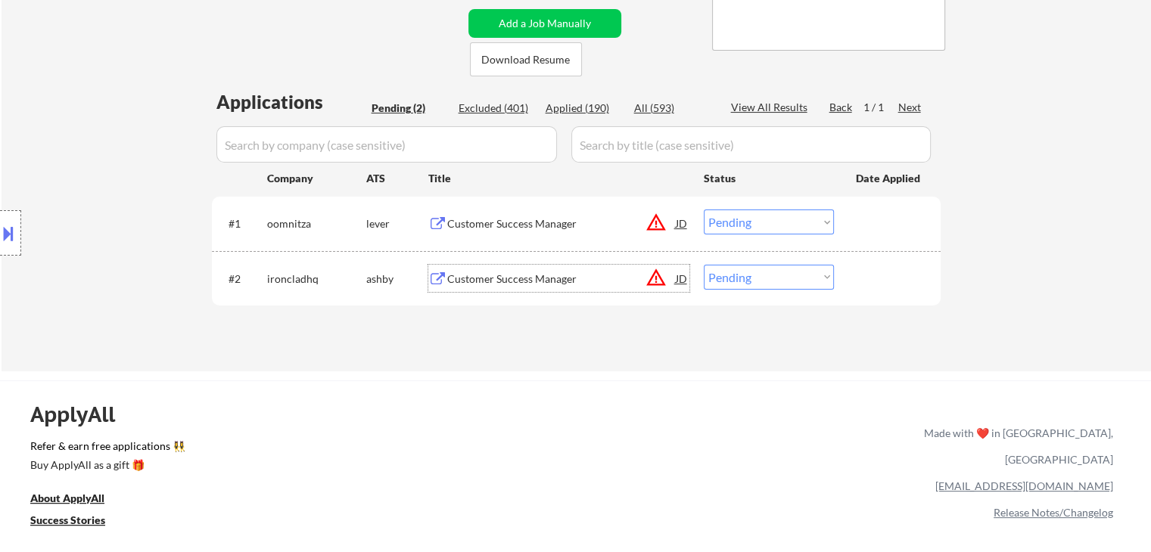
click at [509, 277] on div "Customer Success Manager" at bounding box center [561, 279] width 228 height 15
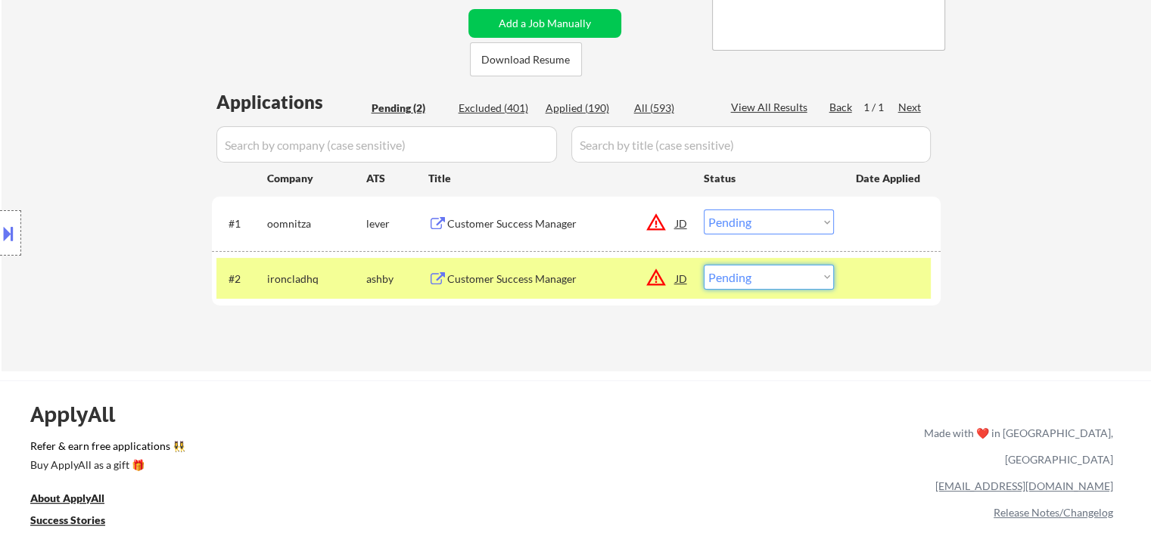
click at [762, 275] on select "Choose an option... Pending Applied Excluded (Questions) Excluded (Expired) Exc…" at bounding box center [769, 277] width 130 height 25
select select ""excluded__bad_match_""
click at [704, 265] on select "Choose an option... Pending Applied Excluded (Questions) Excluded (Expired) Exc…" at bounding box center [769, 277] width 130 height 25
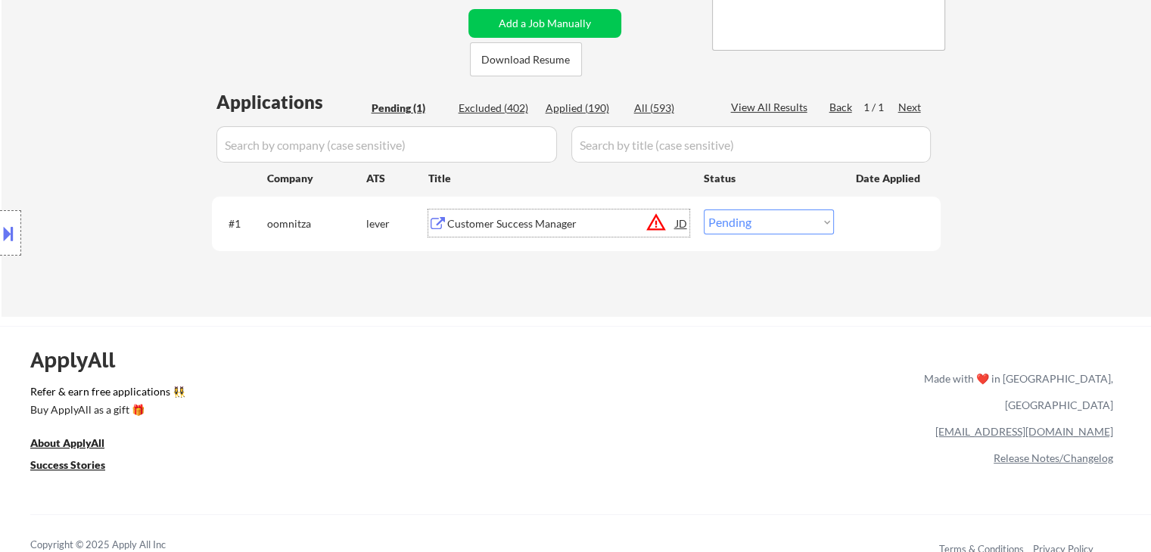
click at [573, 216] on div "Customer Success Manager" at bounding box center [561, 223] width 228 height 15
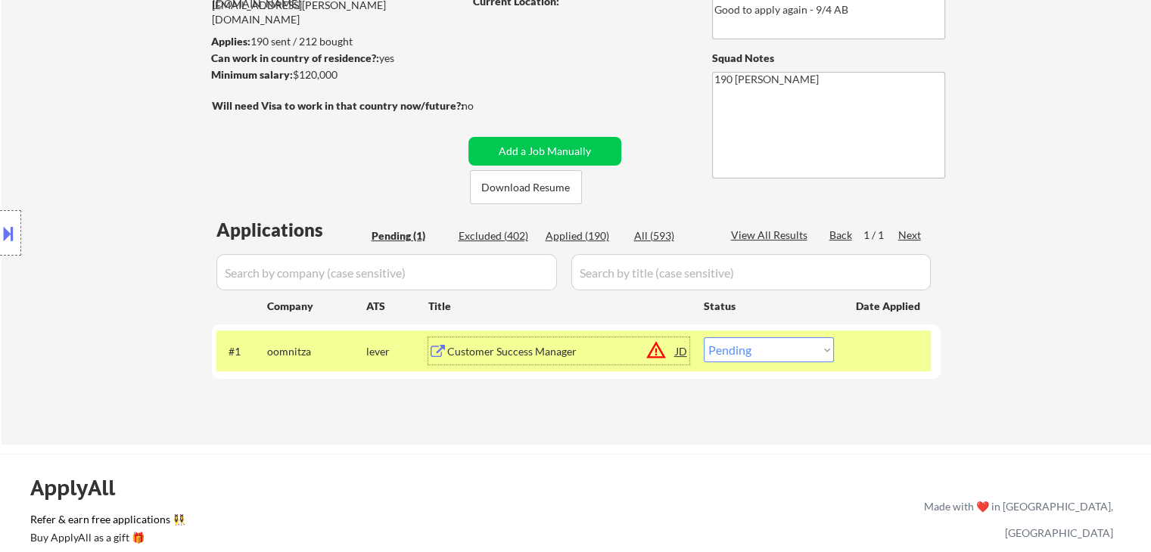
scroll to position [181, 0]
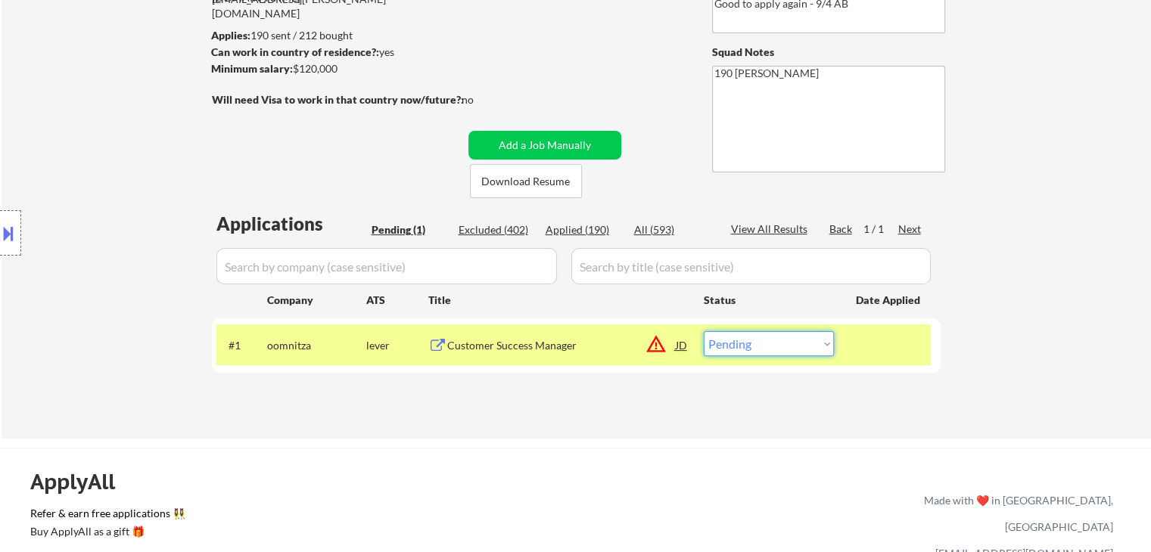
click at [771, 342] on select "Choose an option... Pending Applied Excluded (Questions) Excluded (Expired) Exc…" at bounding box center [769, 343] width 130 height 25
select select ""excluded__bad_match_""
click at [704, 331] on select "Choose an option... Pending Applied Excluded (Questions) Excluded (Expired) Exc…" at bounding box center [769, 343] width 130 height 25
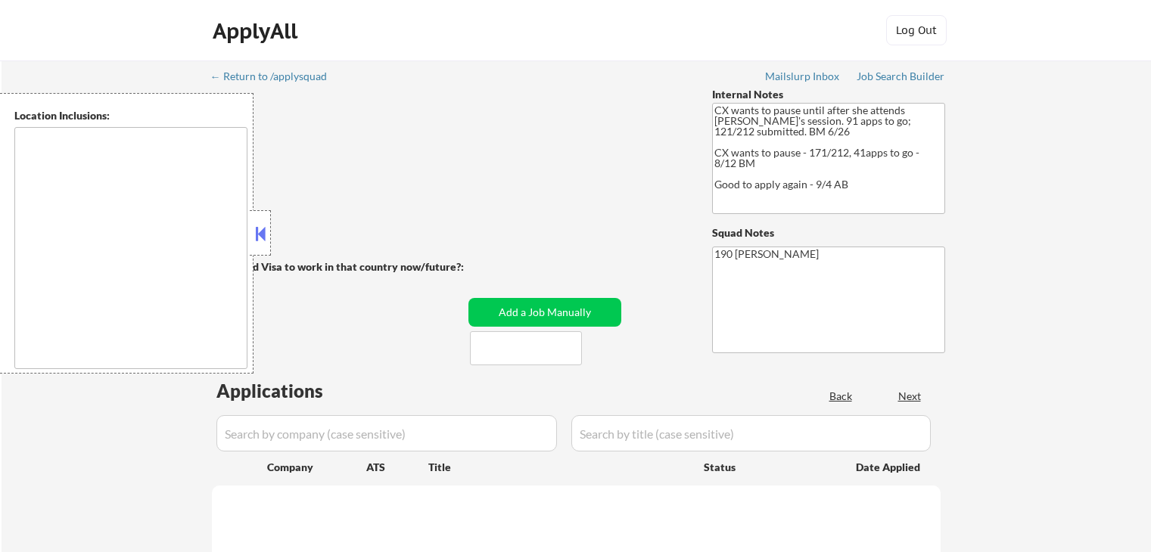
select select ""pending""
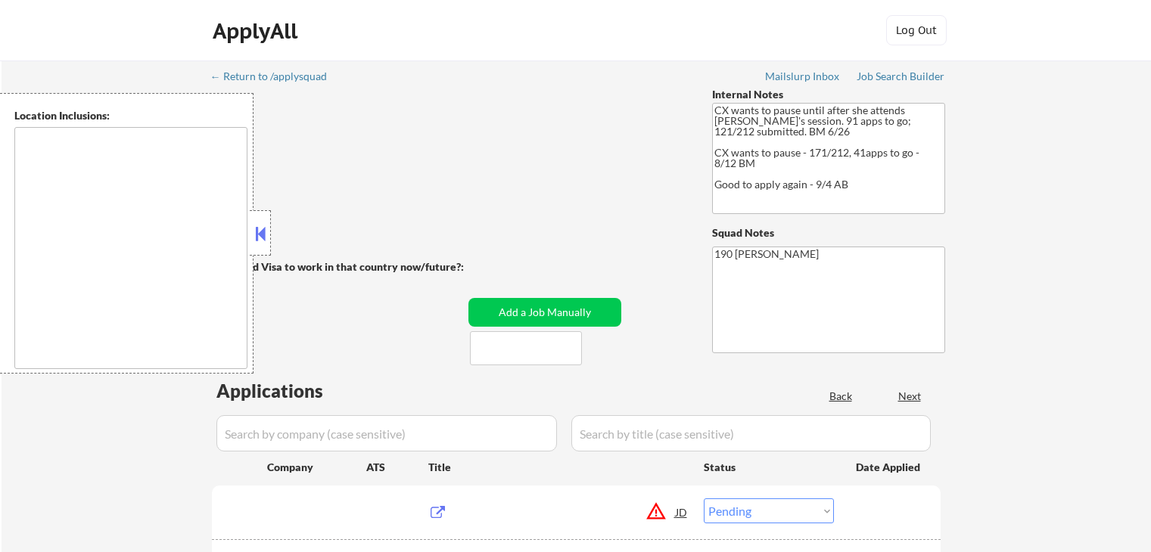
type textarea "remote"
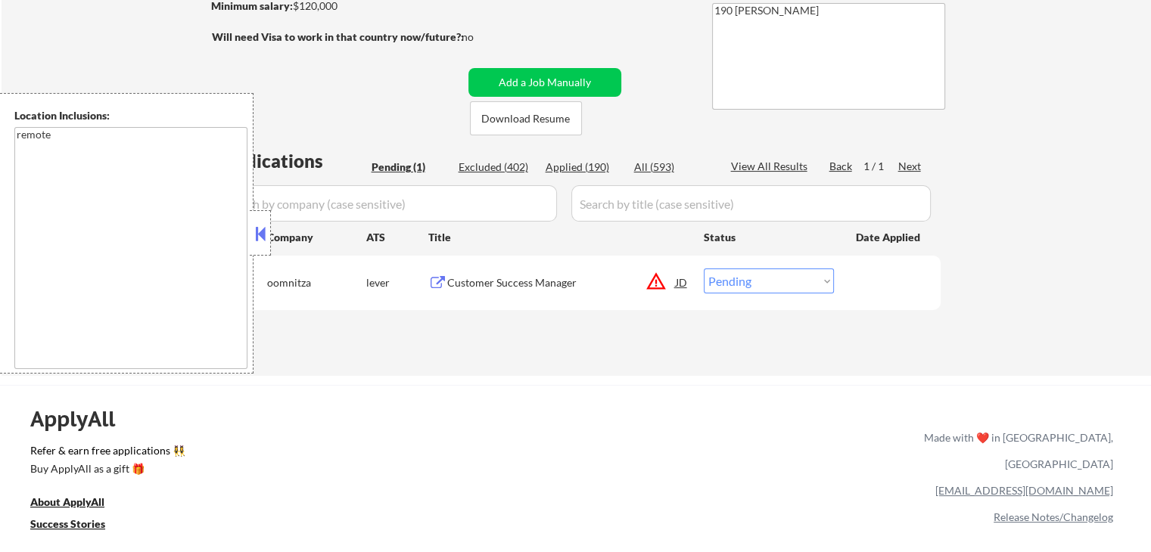
scroll to position [245, 0]
click at [256, 232] on button at bounding box center [260, 233] width 17 height 23
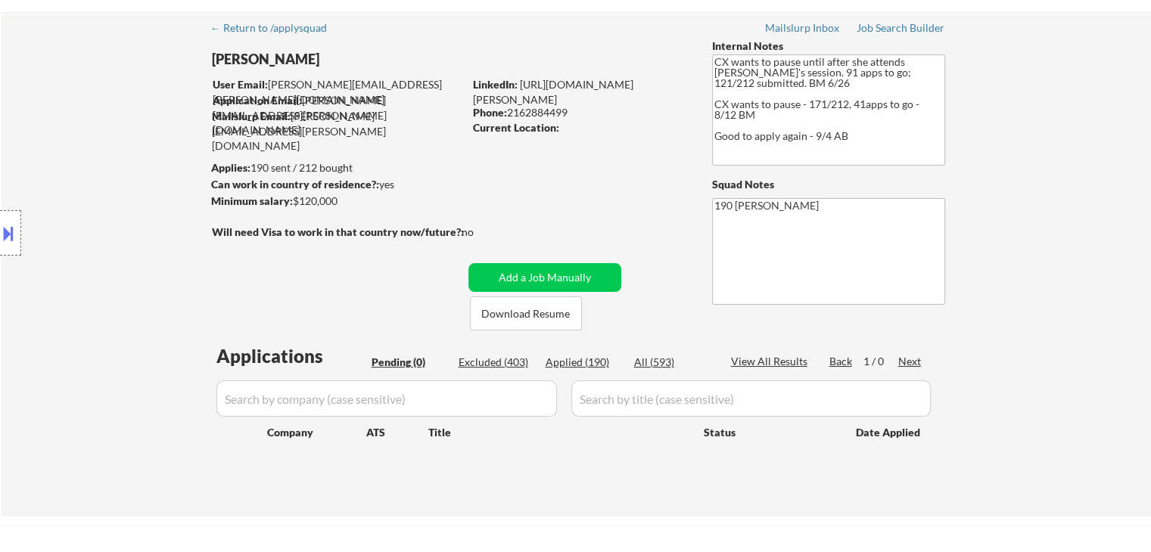
scroll to position [0, 0]
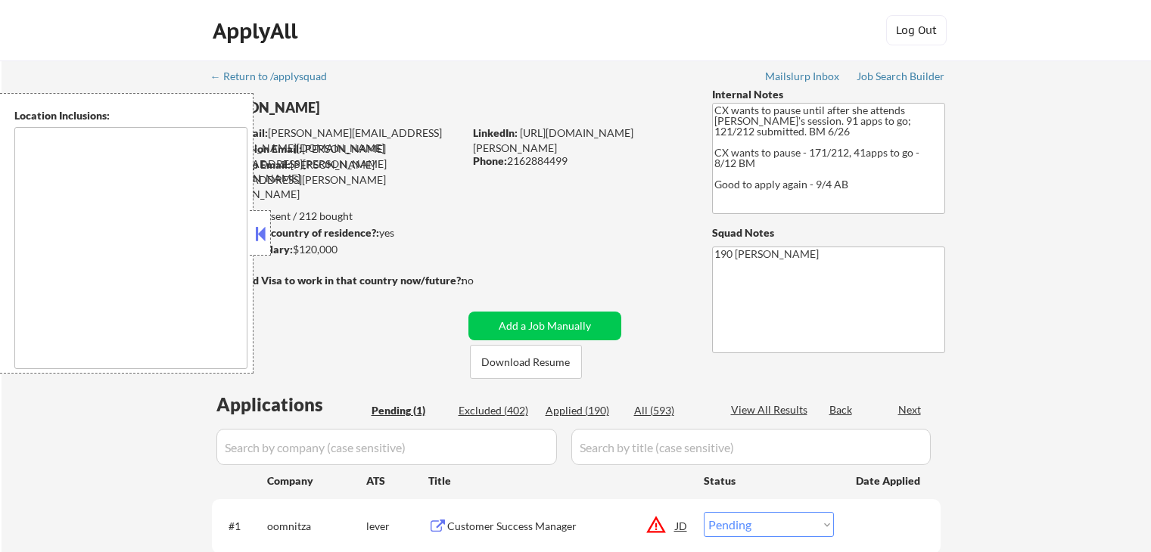
select select ""pending""
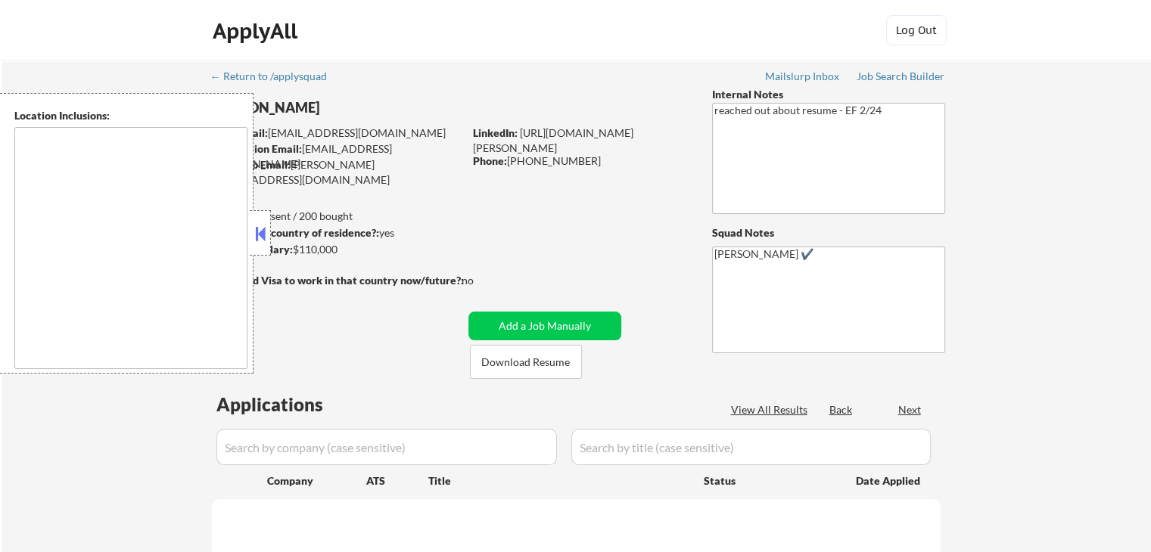
select select ""pending""
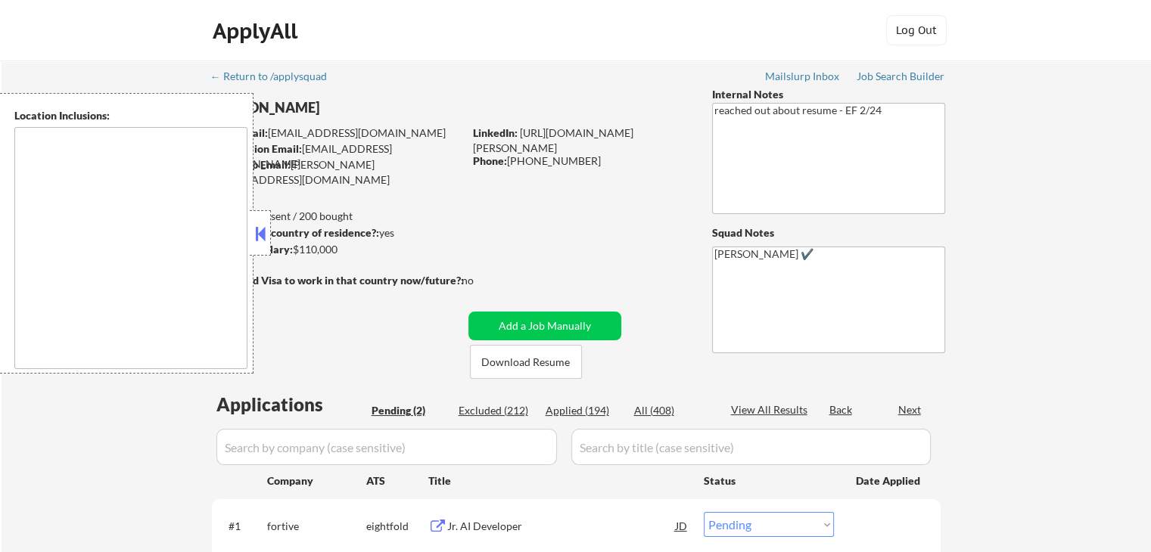
click at [256, 232] on button at bounding box center [260, 233] width 17 height 23
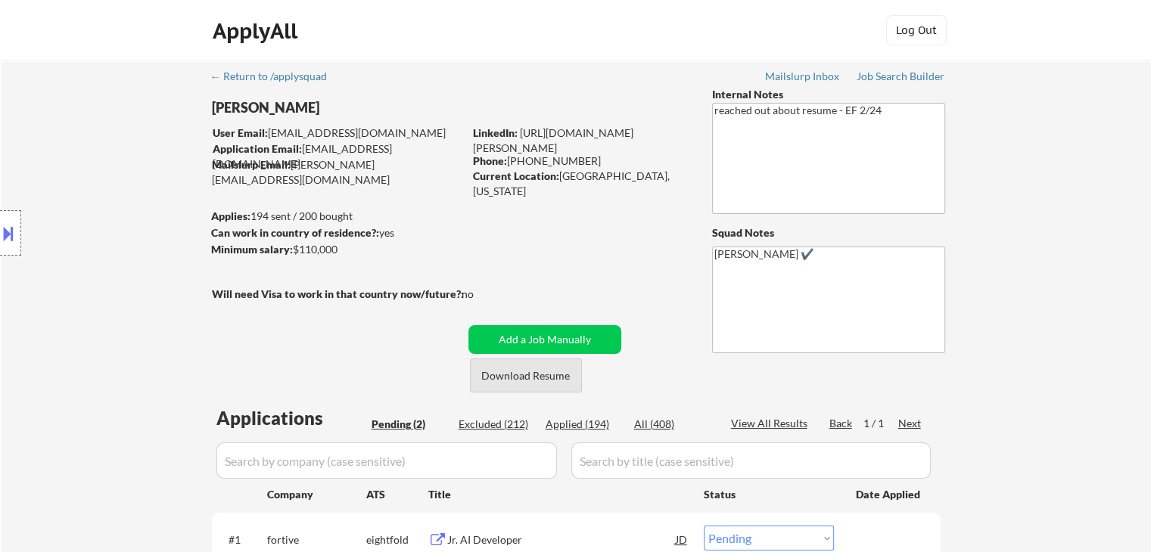
click at [525, 370] on button "Download Resume" at bounding box center [526, 376] width 112 height 34
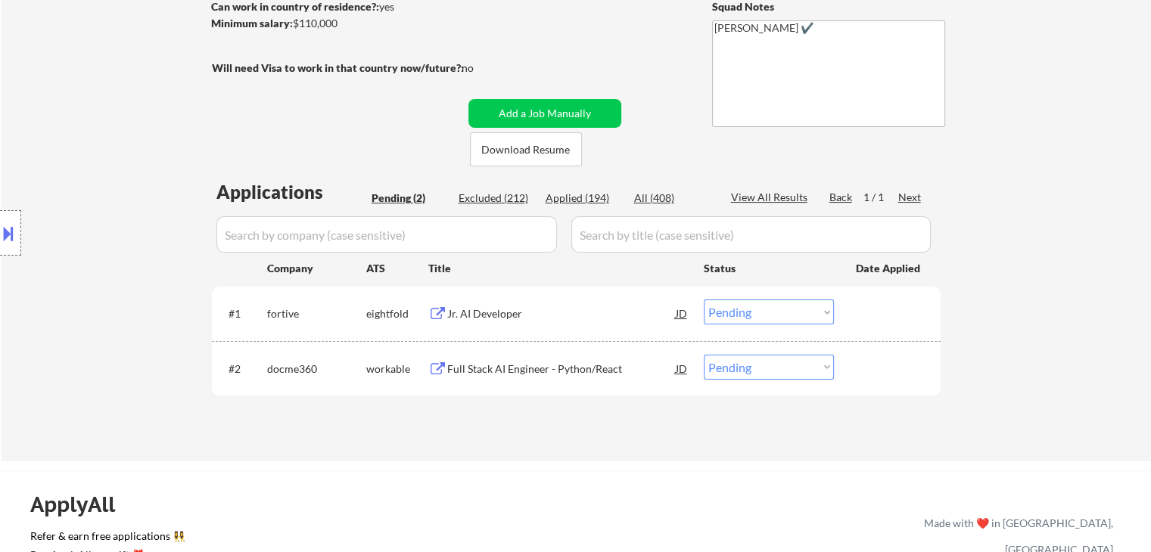
scroll to position [227, 0]
click at [478, 318] on div "Jr. AI Developer" at bounding box center [561, 313] width 228 height 15
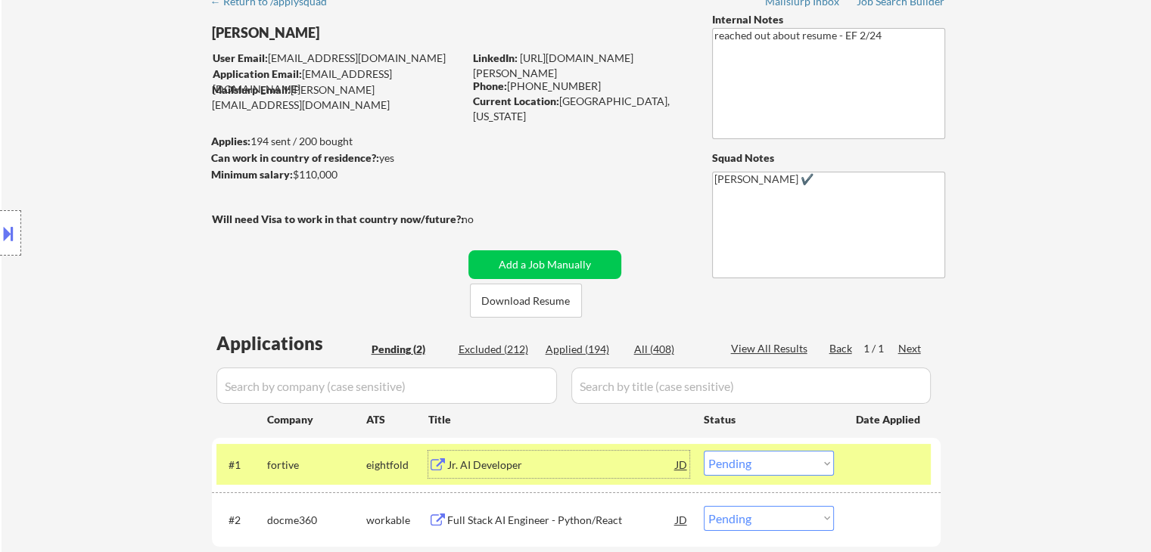
scroll to position [74, 0]
click at [530, 54] on link "[URL][DOMAIN_NAME][PERSON_NAME]" at bounding box center [553, 66] width 160 height 28
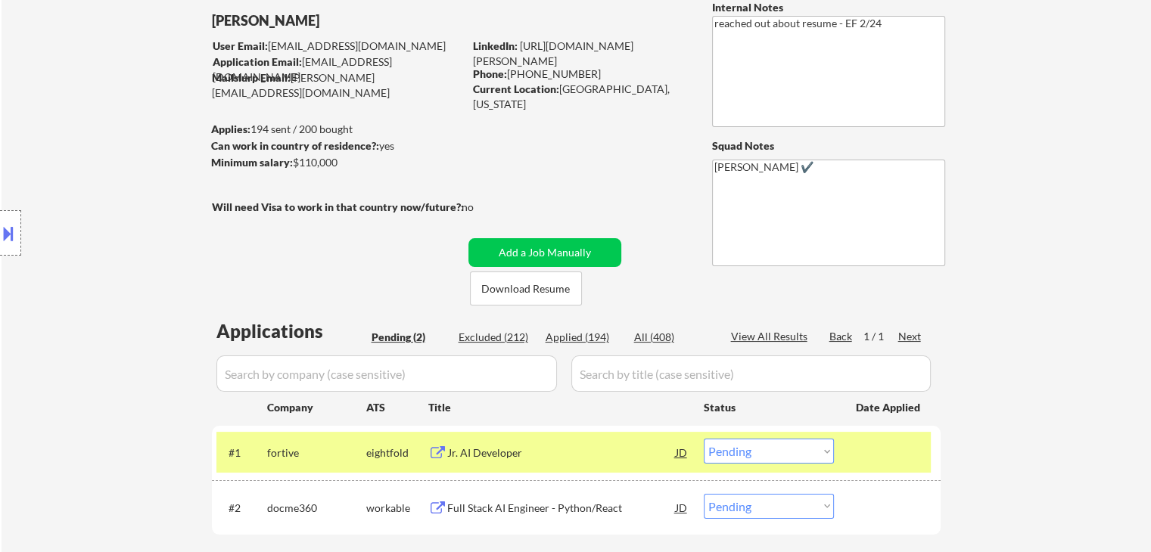
scroll to position [93, 0]
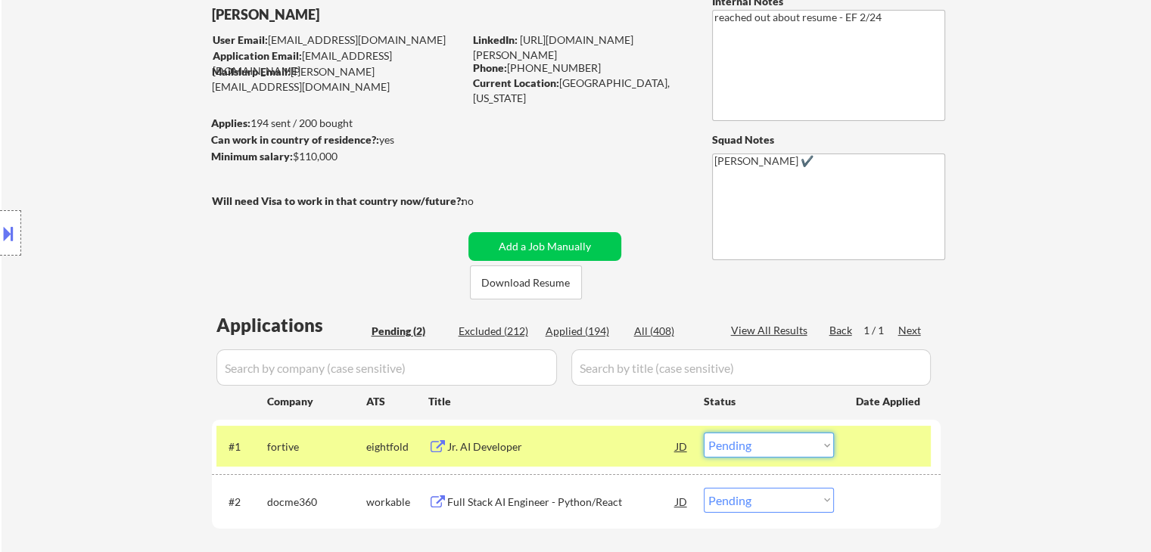
click at [744, 448] on select "Choose an option... Pending Applied Excluded (Questions) Excluded (Expired) Exc…" at bounding box center [769, 445] width 130 height 25
click at [704, 433] on select "Choose an option... Pending Applied Excluded (Questions) Excluded (Expired) Exc…" at bounding box center [769, 445] width 130 height 25
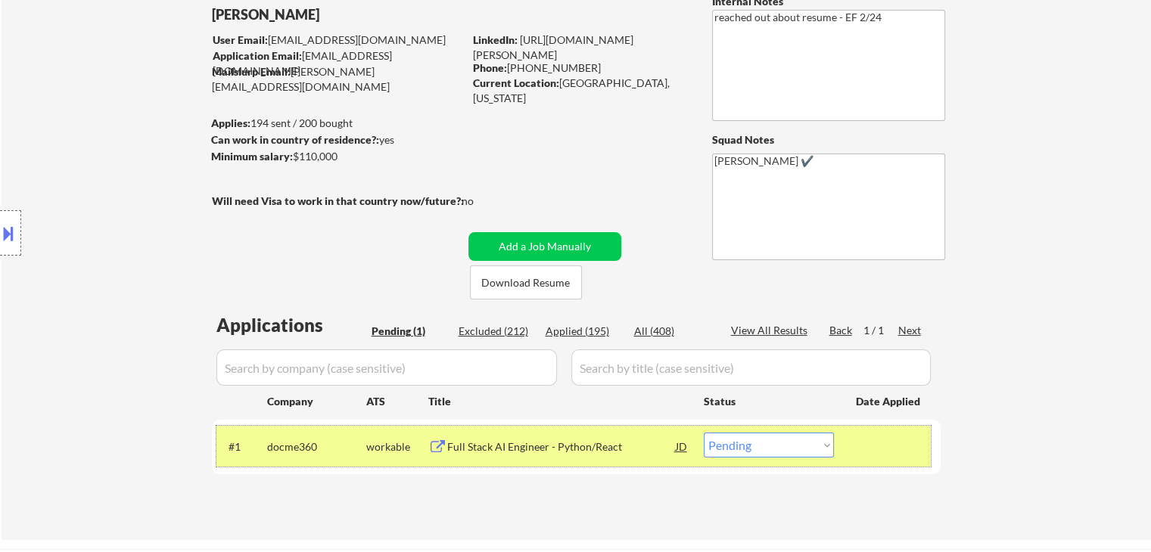
click at [480, 464] on div "#1 docme360 workable Full Stack AI Engineer - Python/React JD Choose an option.…" at bounding box center [573, 446] width 714 height 41
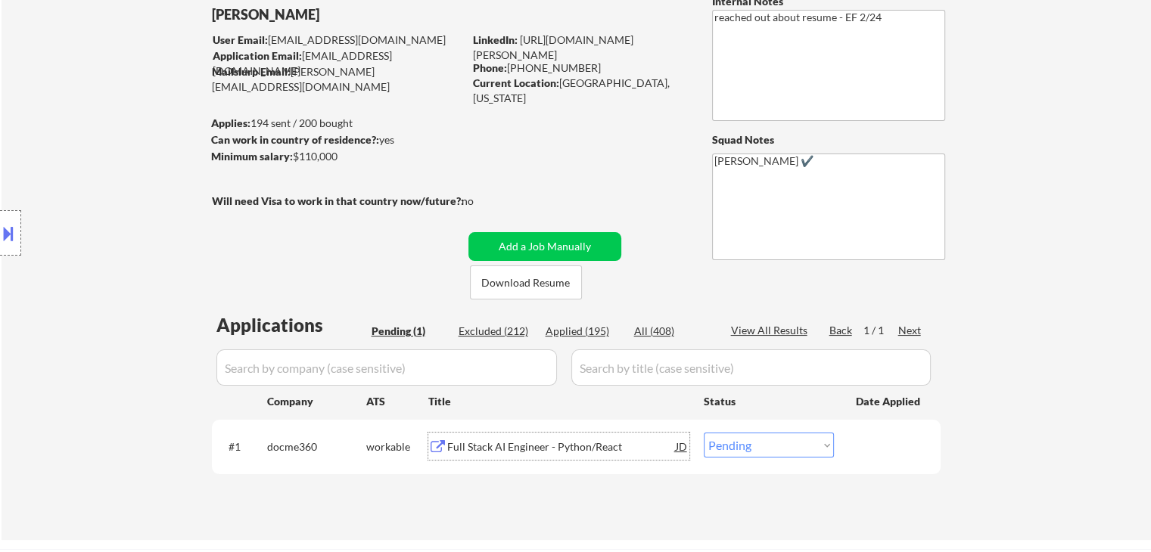
click at [458, 445] on div "Full Stack AI Engineer - Python/React" at bounding box center [561, 447] width 228 height 15
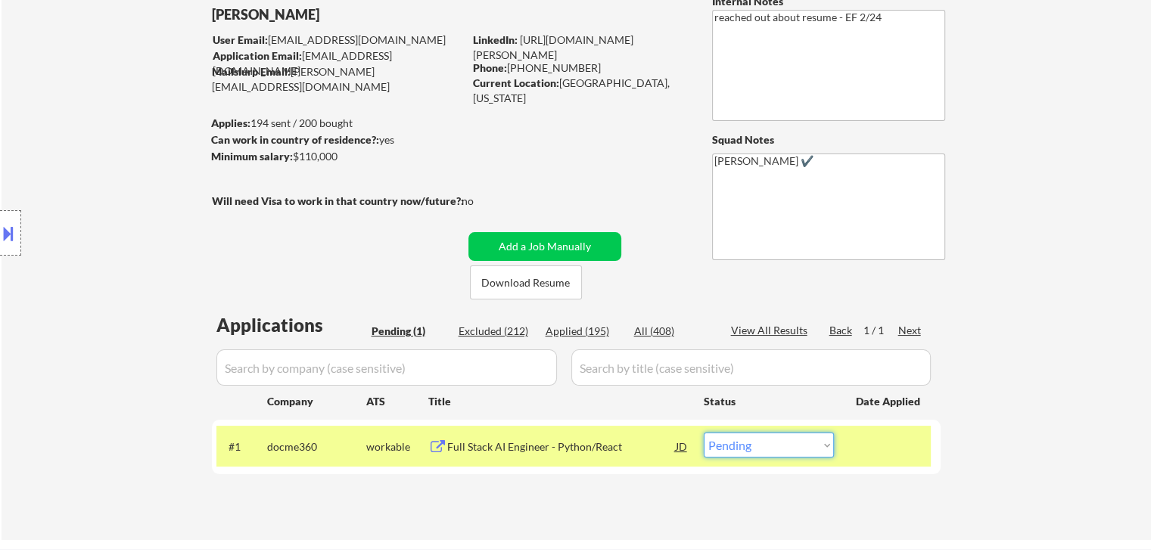
click at [744, 455] on select "Choose an option... Pending Applied Excluded (Questions) Excluded (Expired) Exc…" at bounding box center [769, 445] width 130 height 25
select select ""applied""
click at [704, 433] on select "Choose an option... Pending Applied Excluded (Questions) Excluded (Expired) Exc…" at bounding box center [769, 445] width 130 height 25
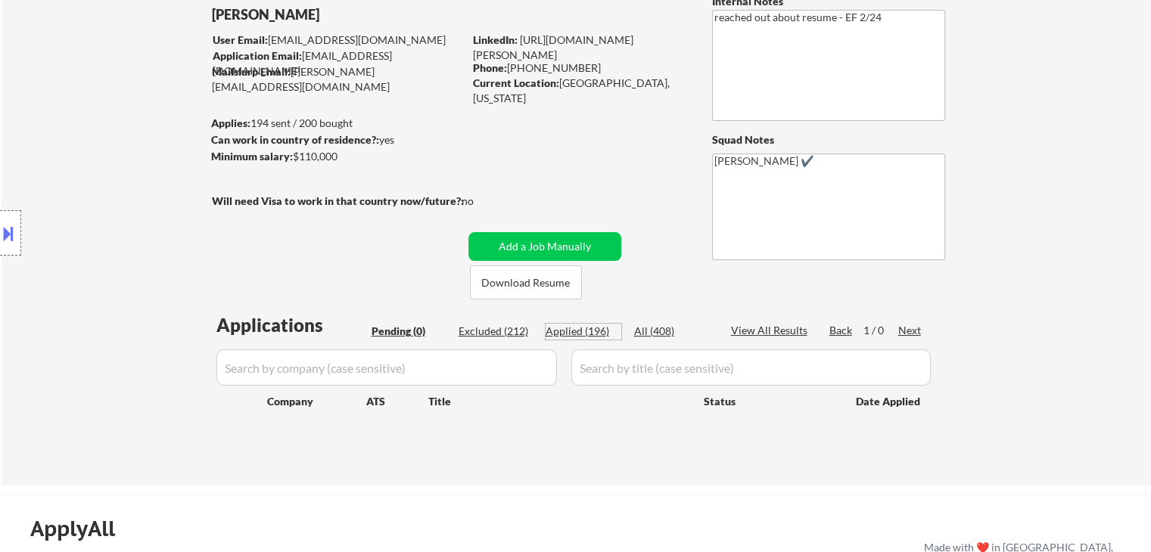
click at [567, 333] on div "Applied (196)" at bounding box center [583, 331] width 76 height 15
select select ""applied""
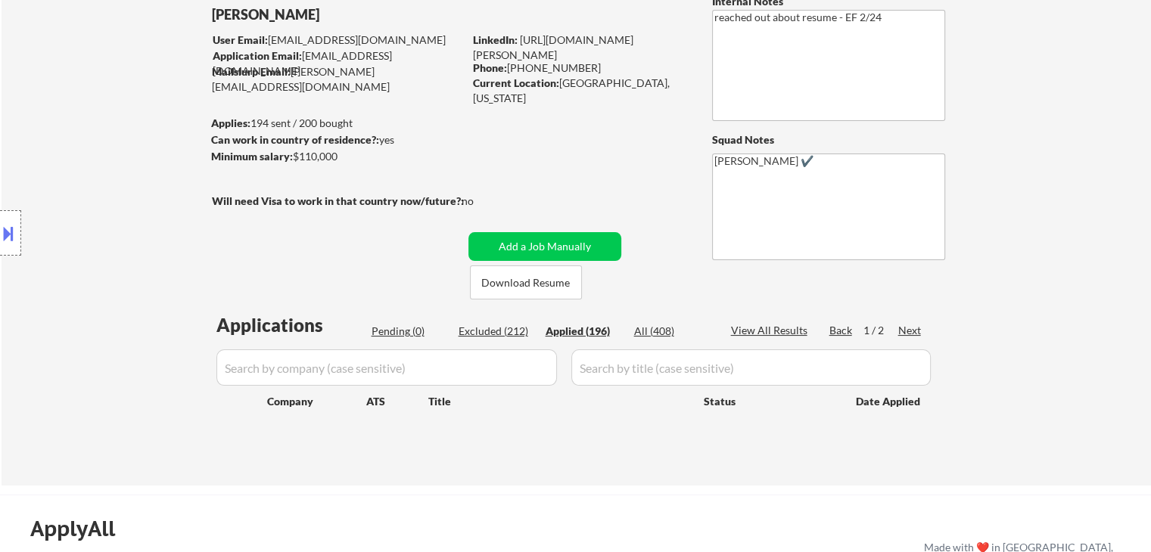
select select ""applied""
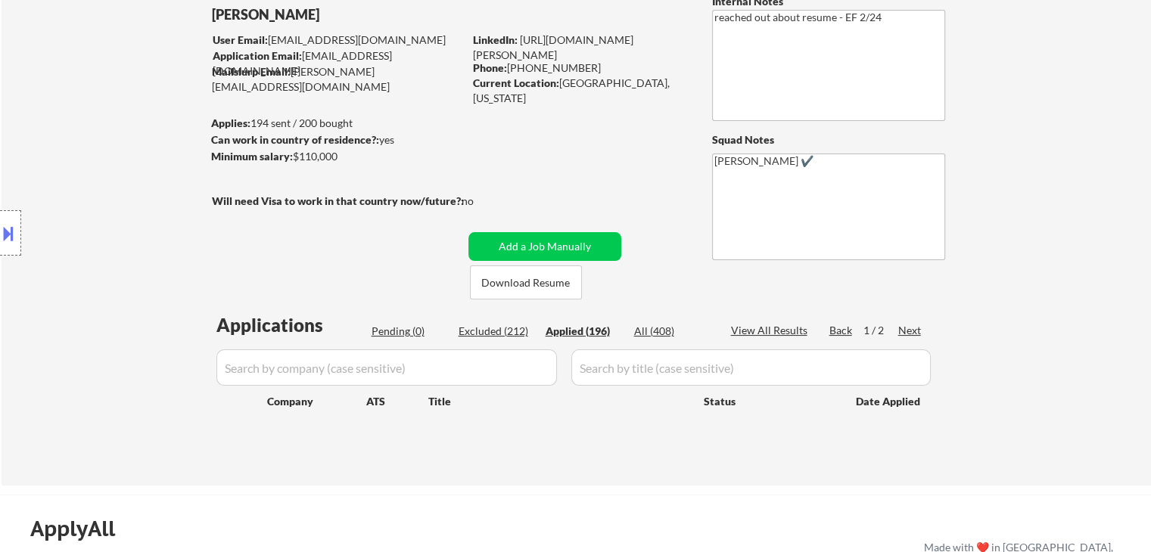
select select ""applied""
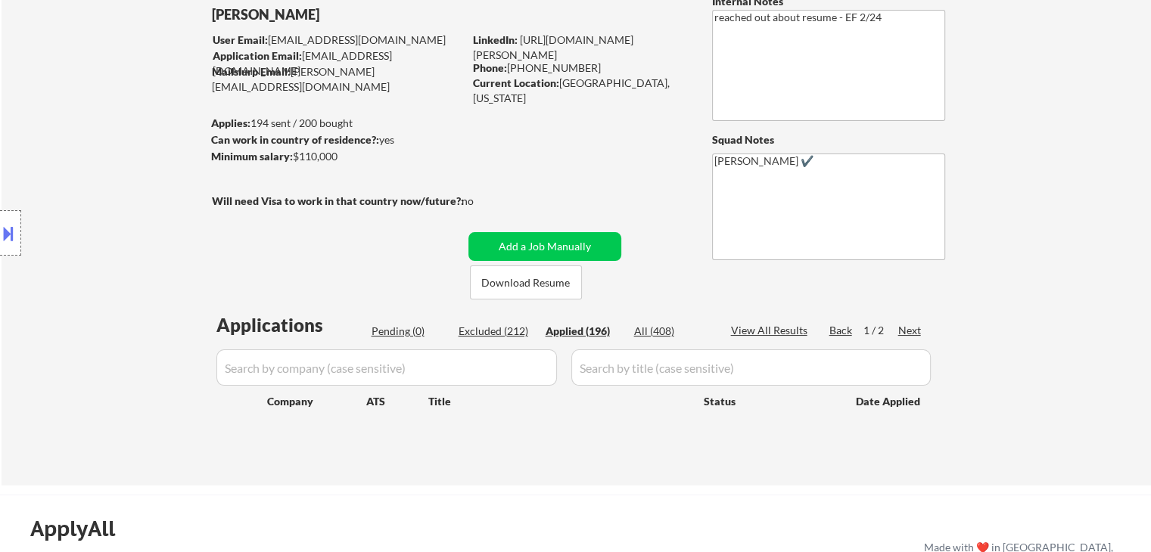
select select ""applied""
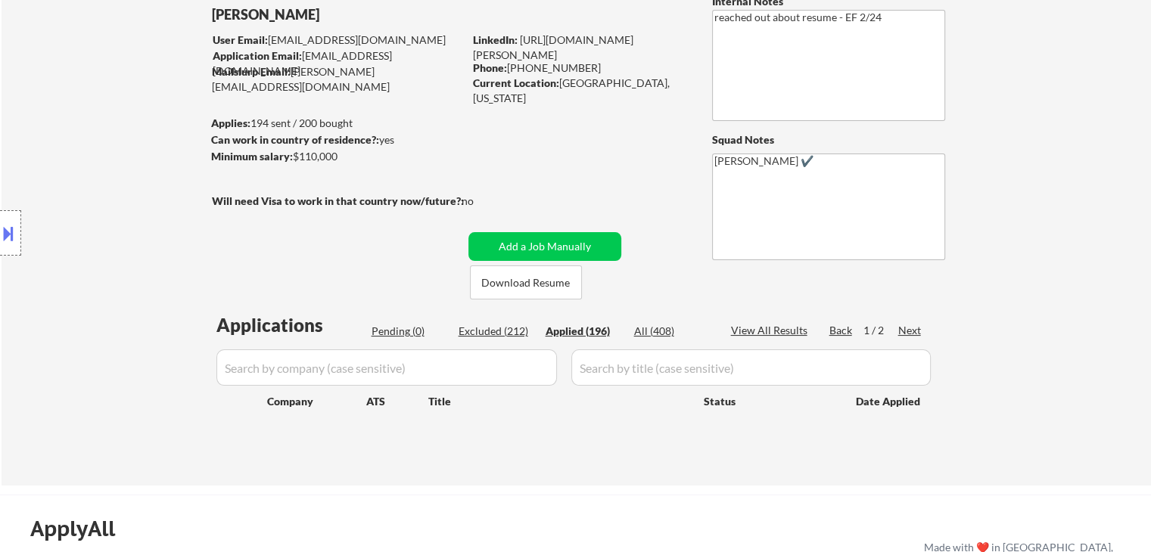
select select ""applied""
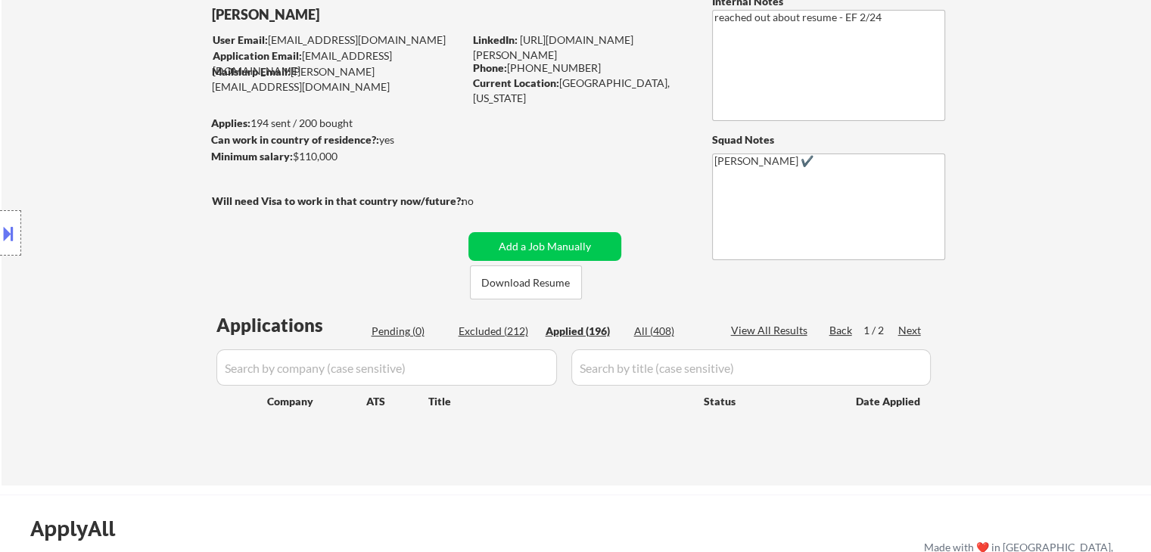
select select ""applied""
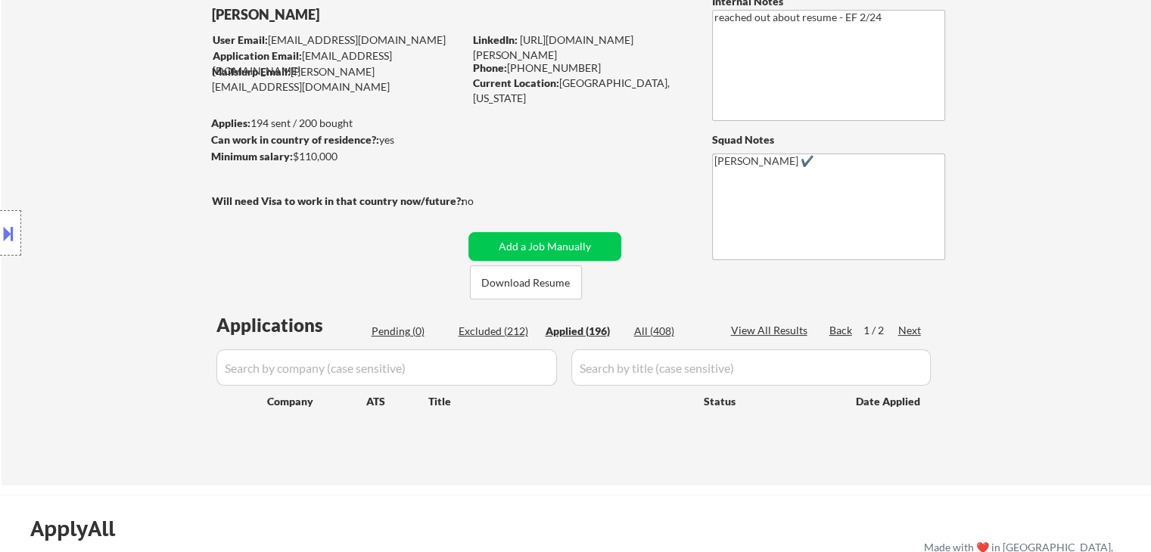
select select ""applied""
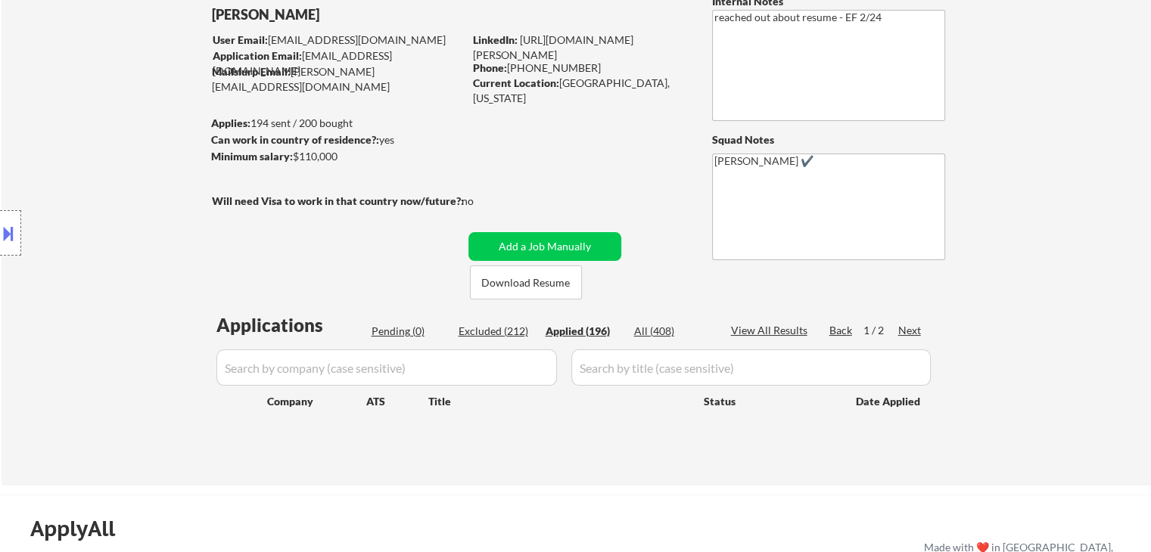
select select ""applied""
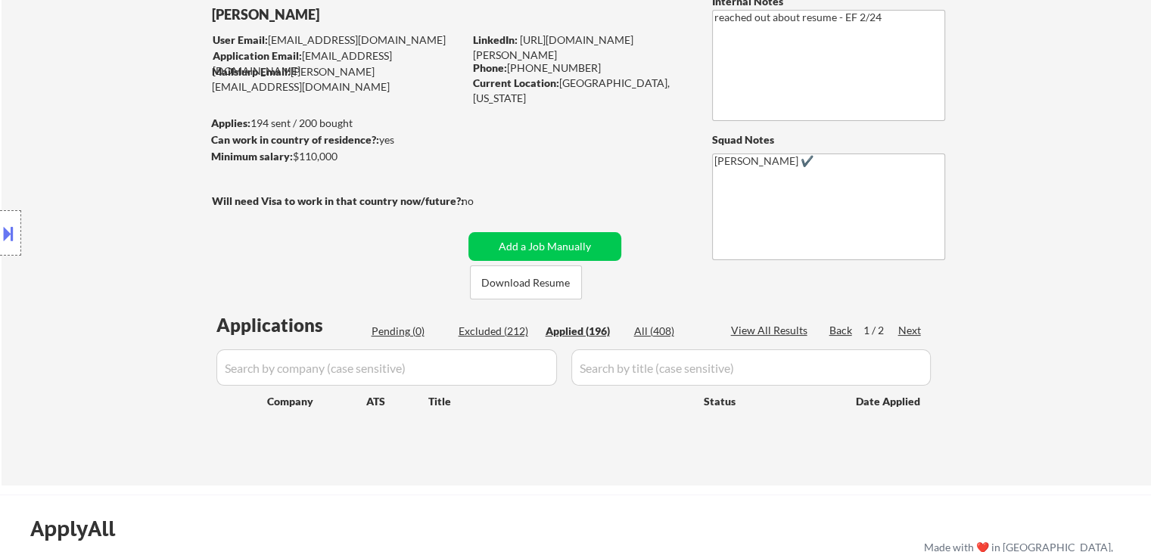
select select ""applied""
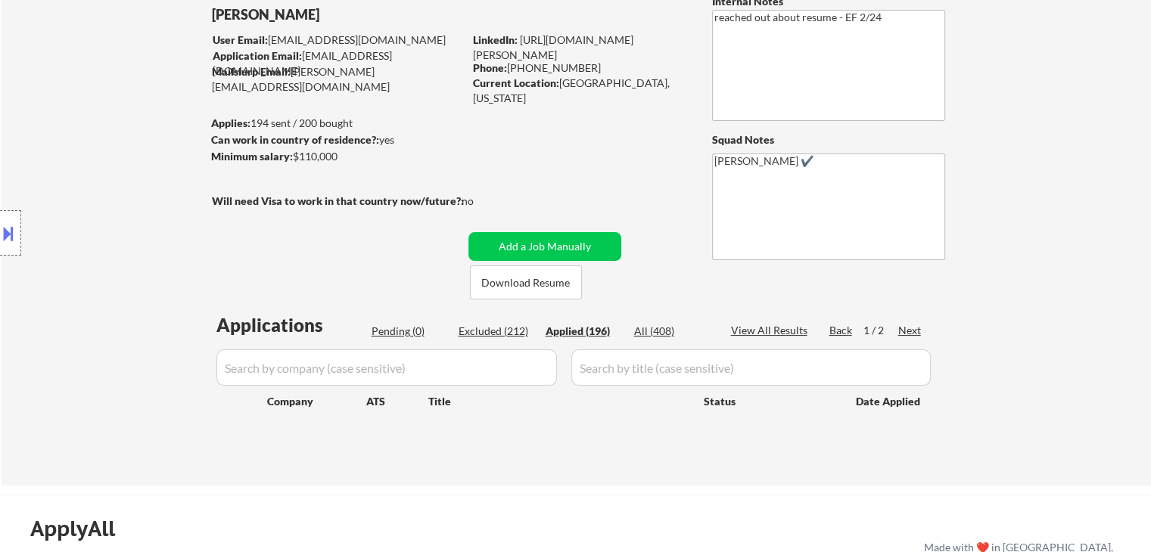
select select ""applied""
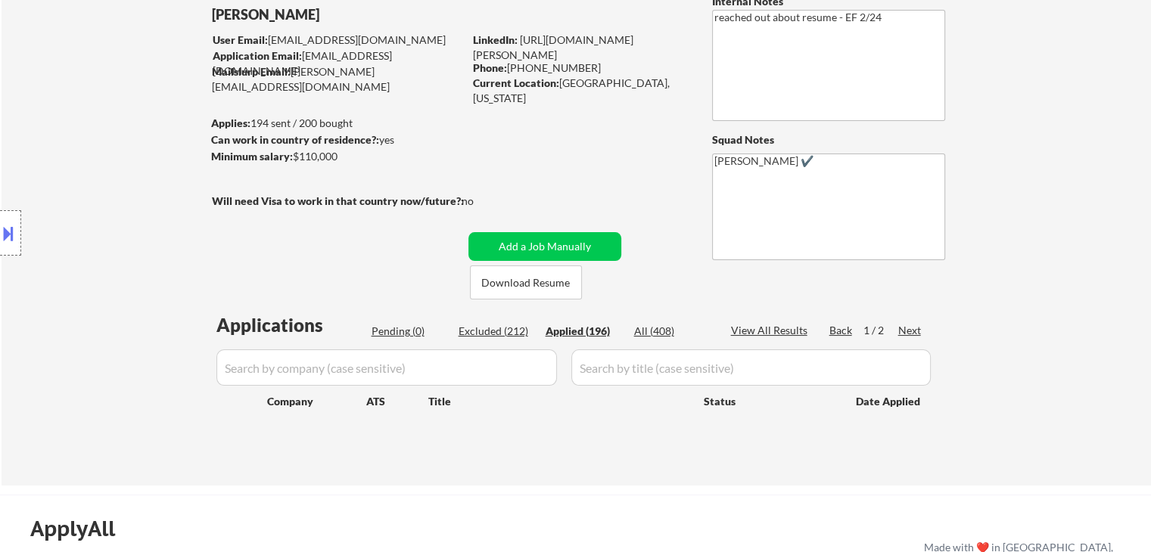
select select ""applied""
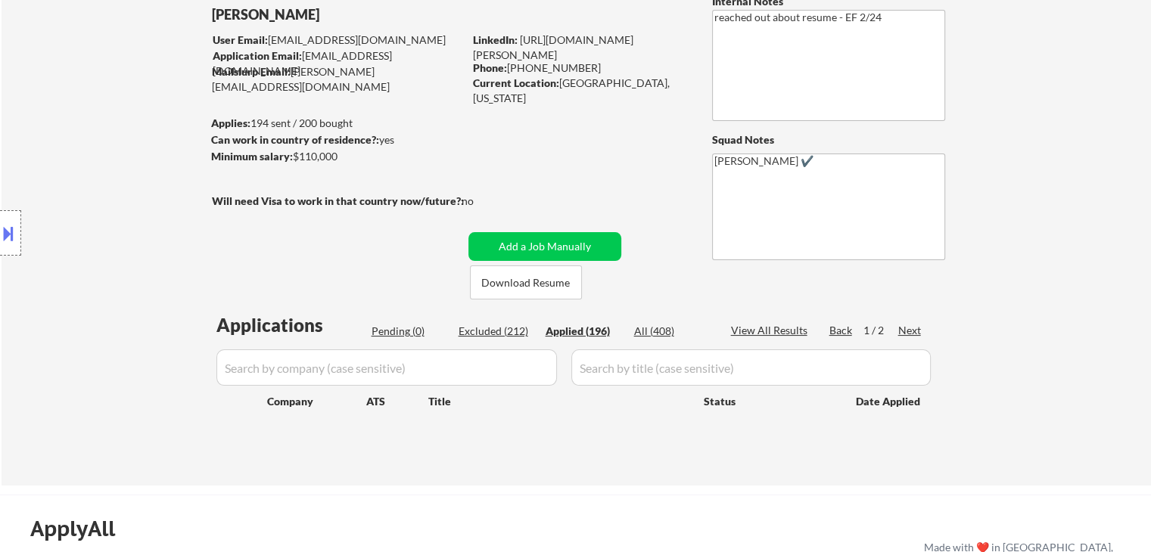
select select ""applied""
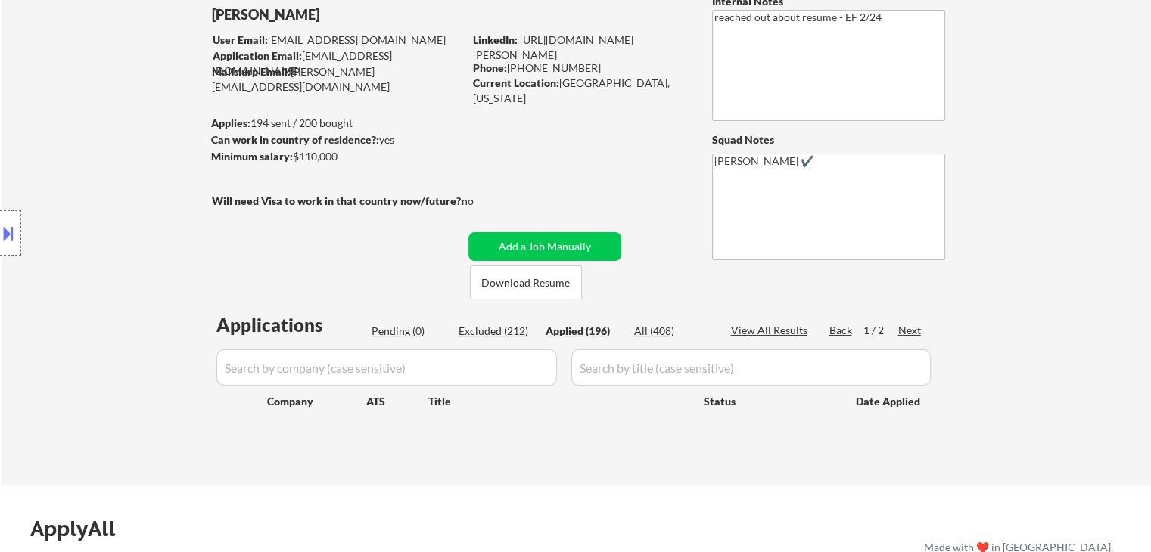
select select ""applied""
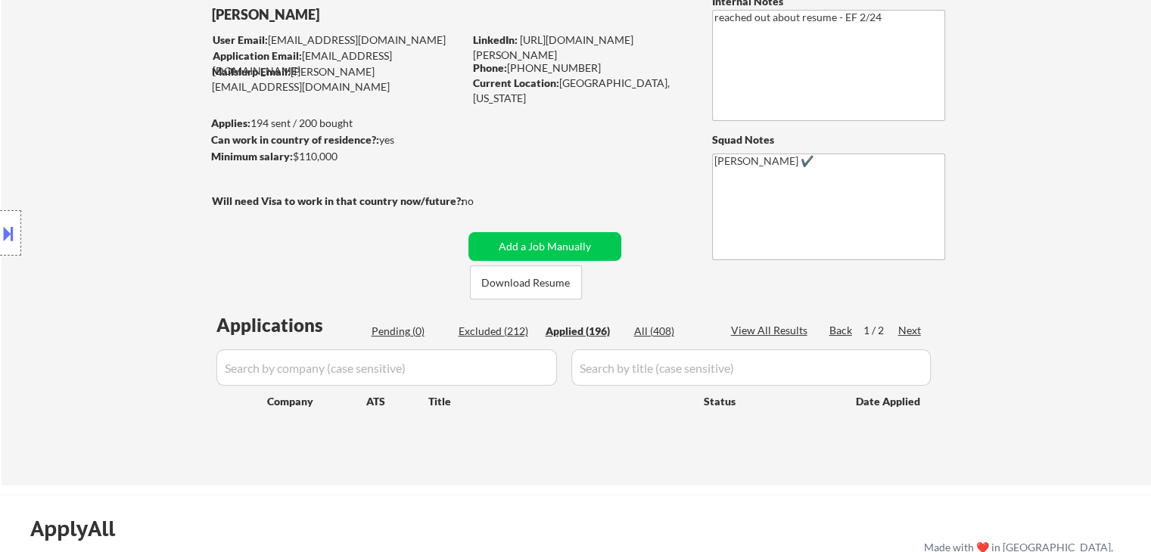
select select ""applied""
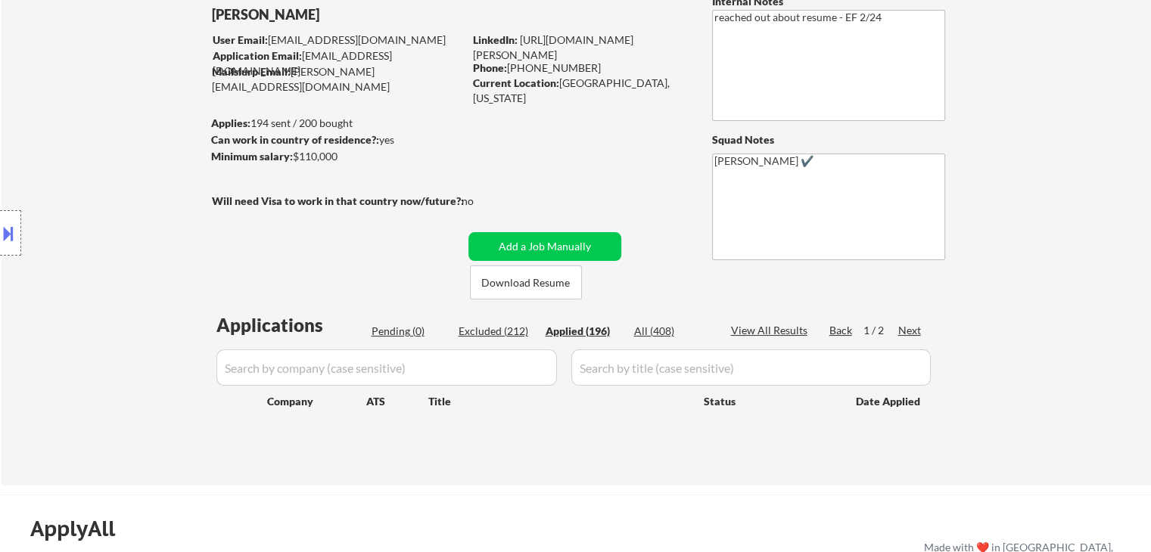
select select ""applied""
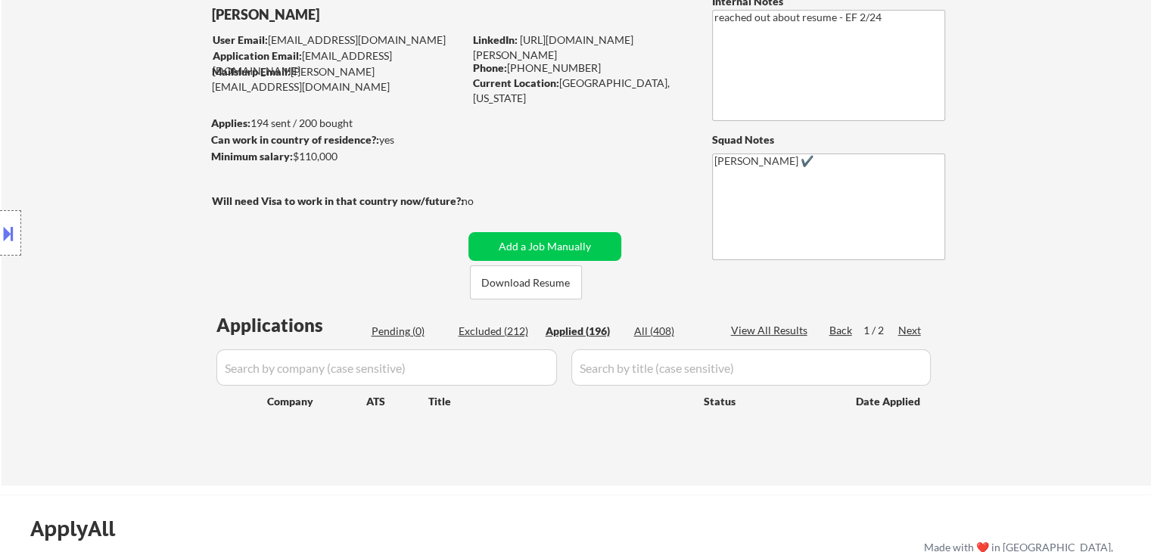
select select ""applied""
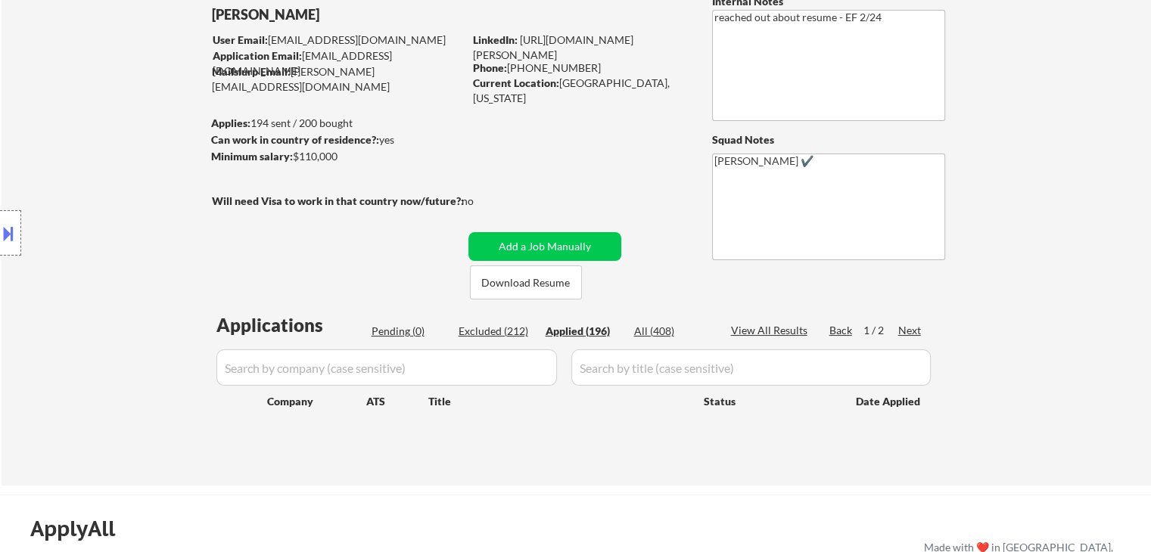
select select ""applied""
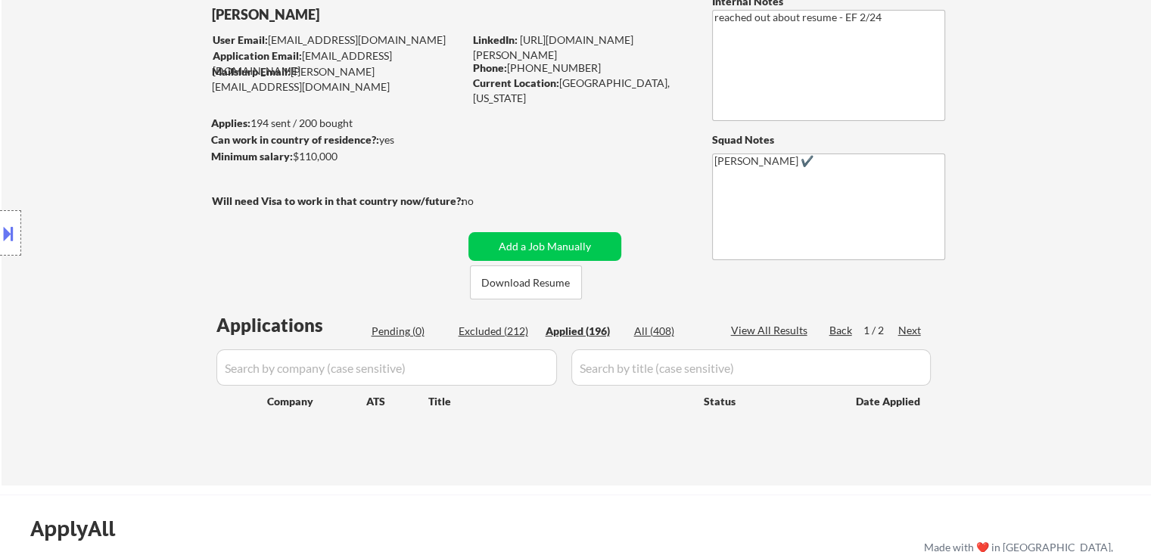
select select ""applied""
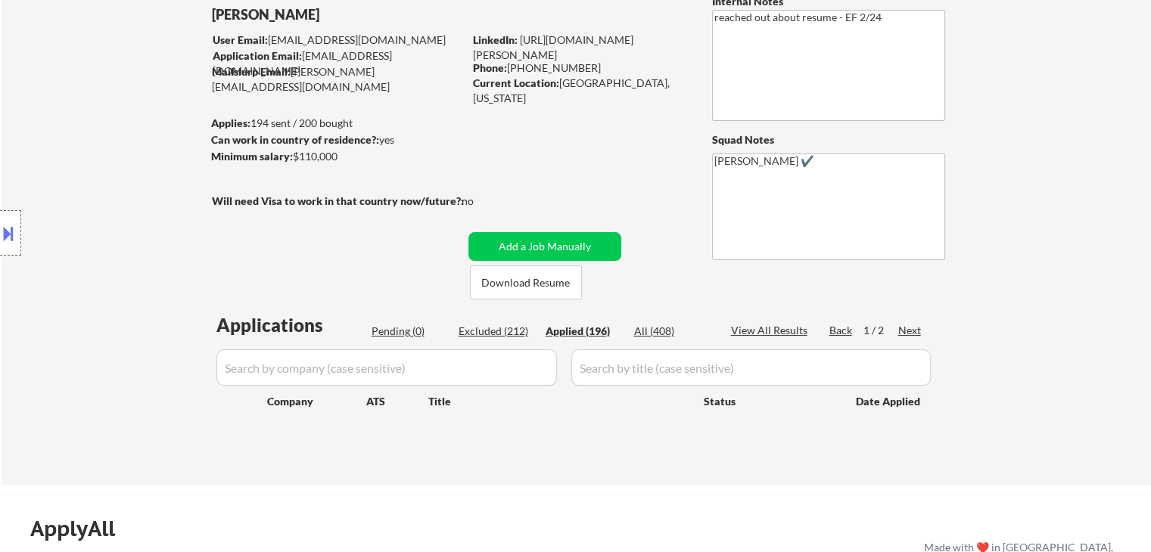
select select ""applied""
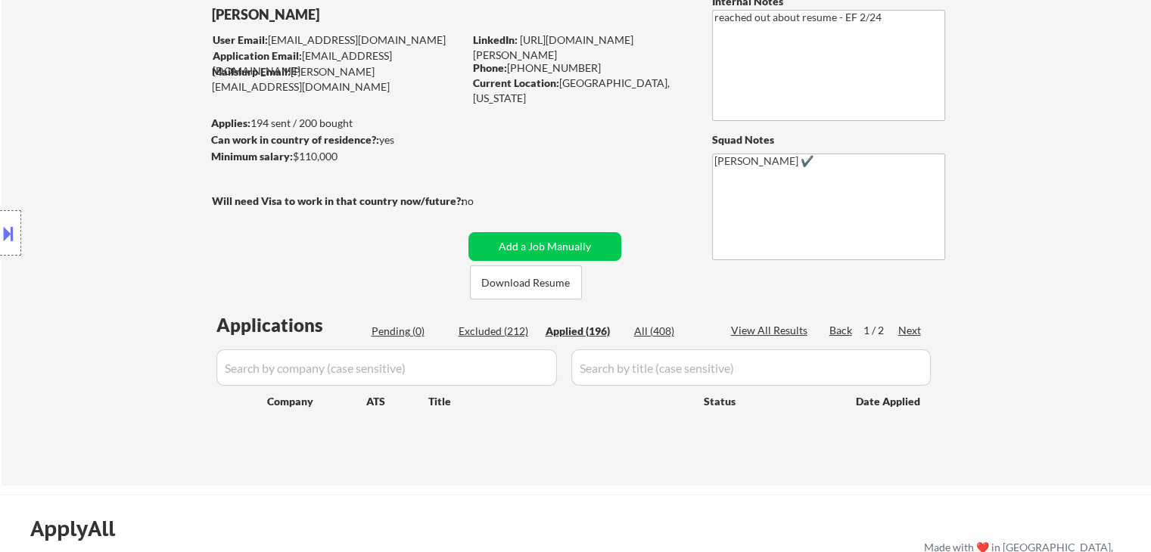
select select ""applied""
